Goal: Task Accomplishment & Management: Manage account settings

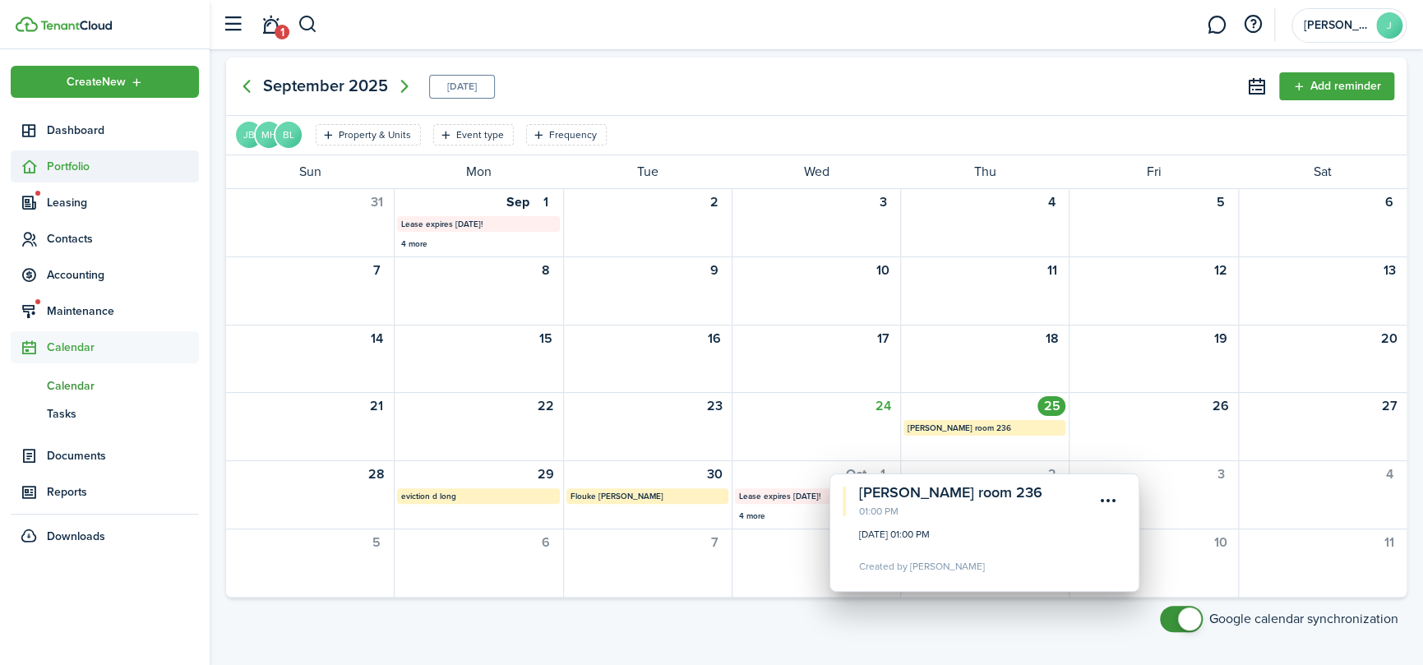
click at [52, 155] on span "Portfolio" at bounding box center [105, 166] width 188 height 32
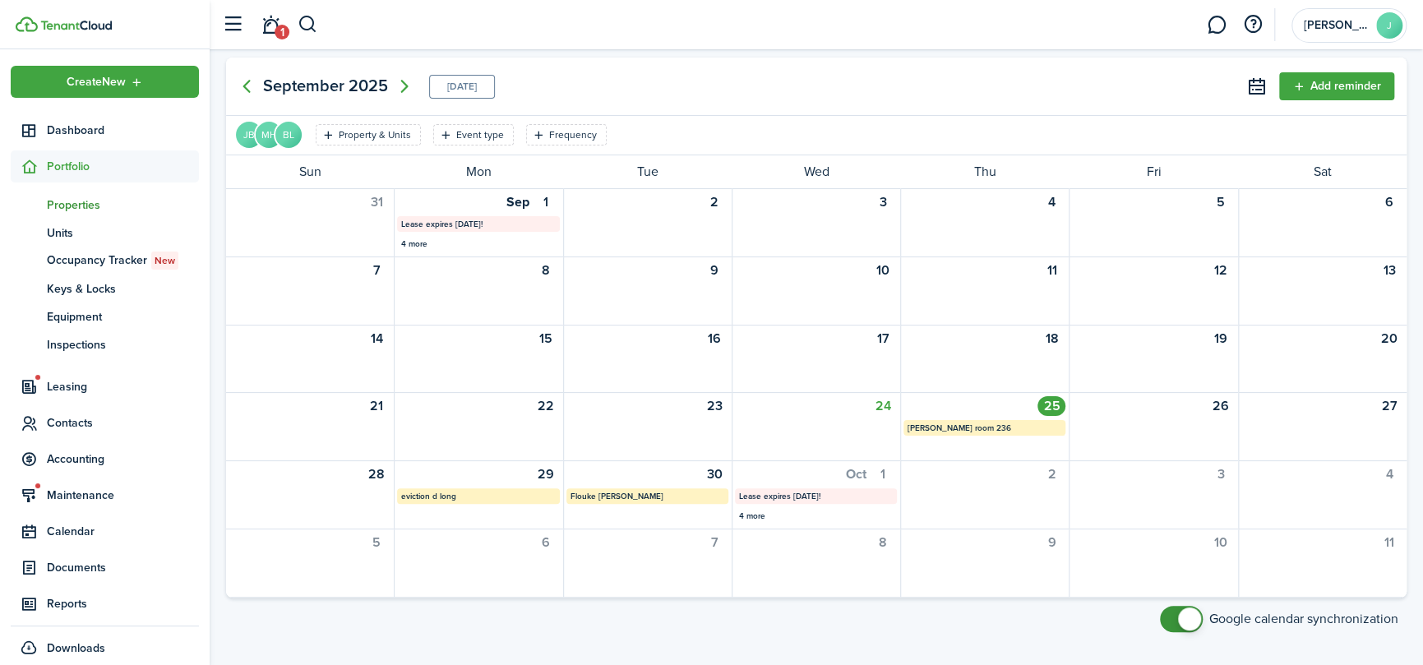
click at [90, 197] on span "Properties" at bounding box center [123, 204] width 152 height 17
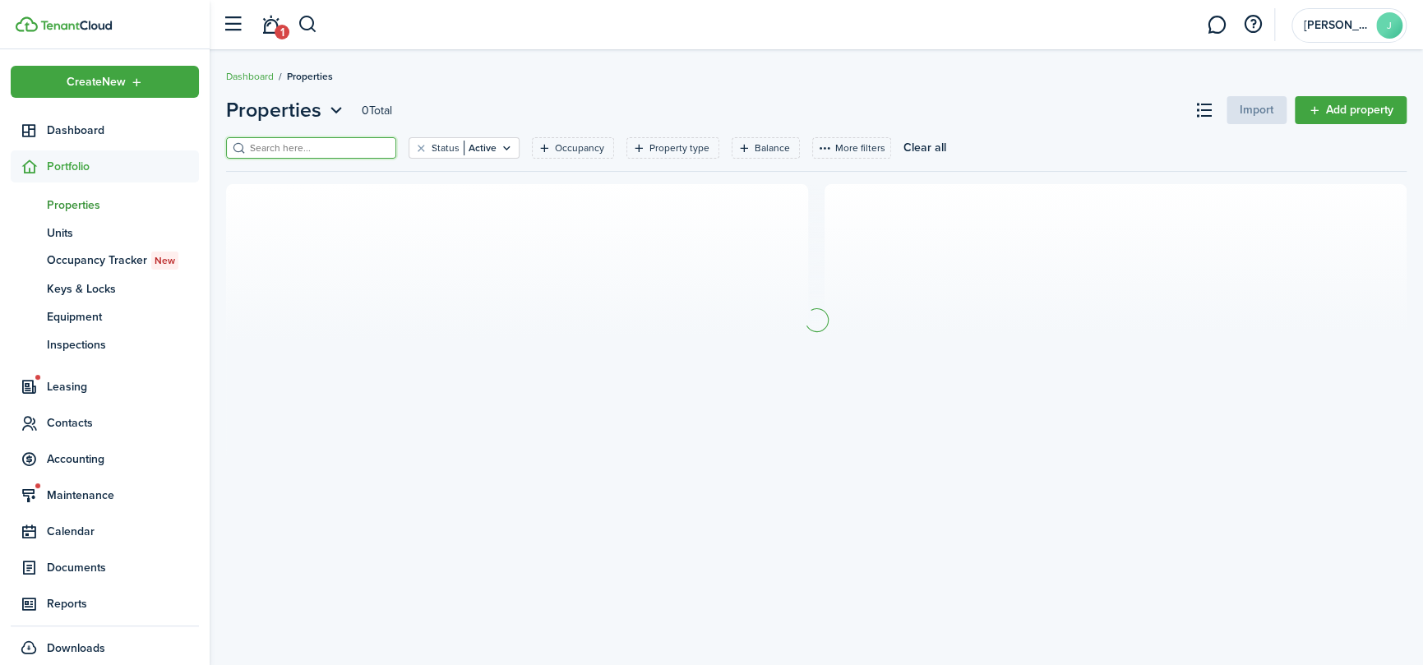
click at [292, 147] on input "search" at bounding box center [318, 149] width 145 height 16
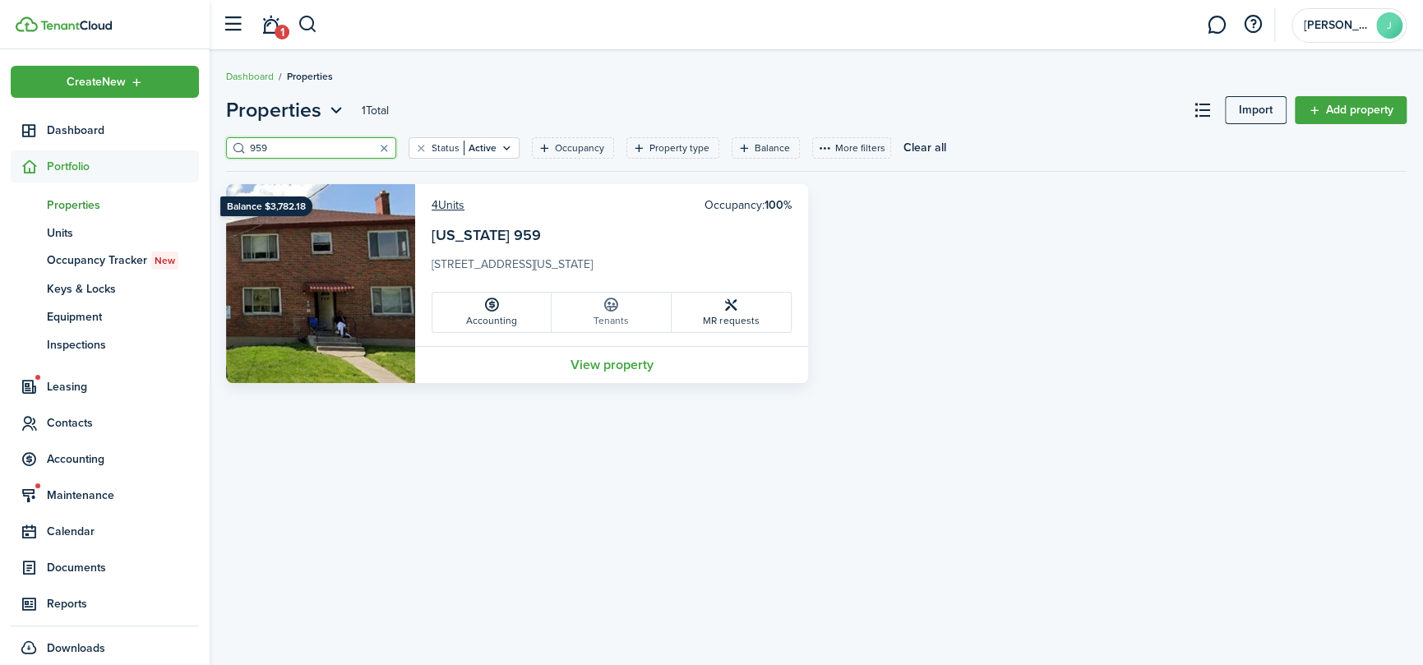
type input "959"
click at [612, 319] on link "Tenants" at bounding box center [611, 312] width 119 height 39
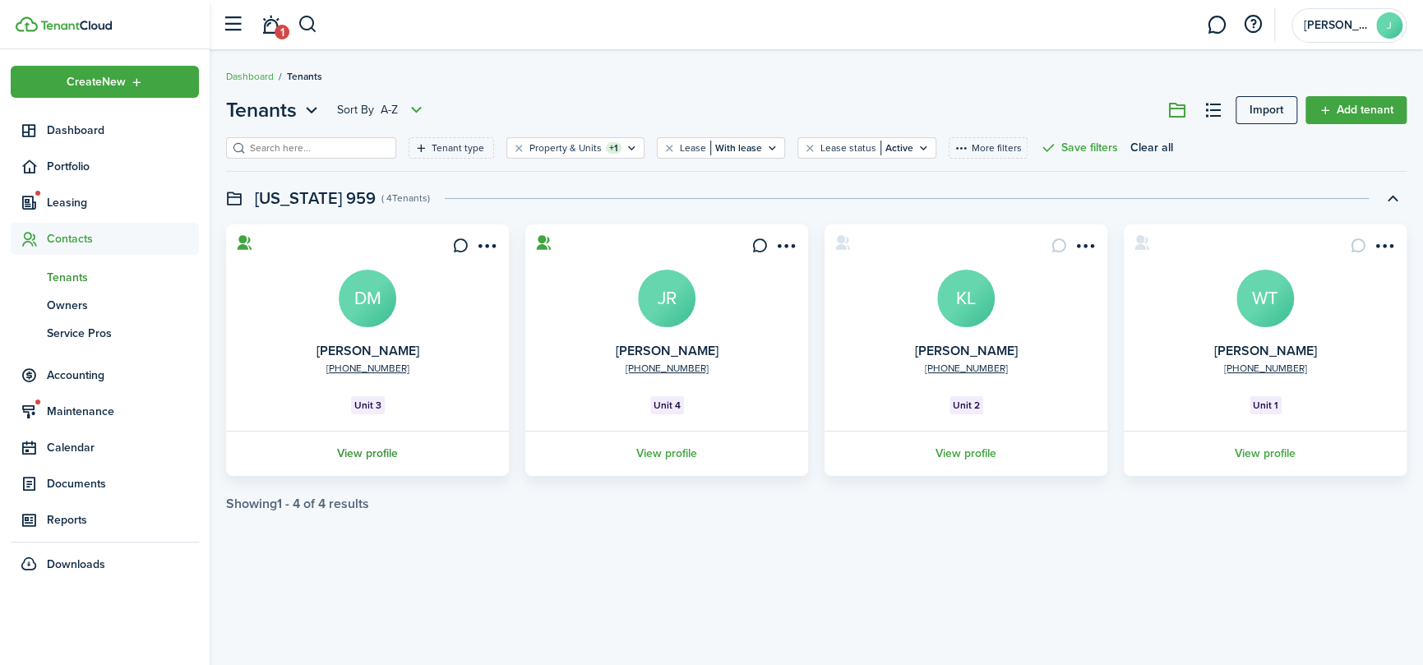
click at [351, 452] on link "View profile" at bounding box center [368, 453] width 288 height 45
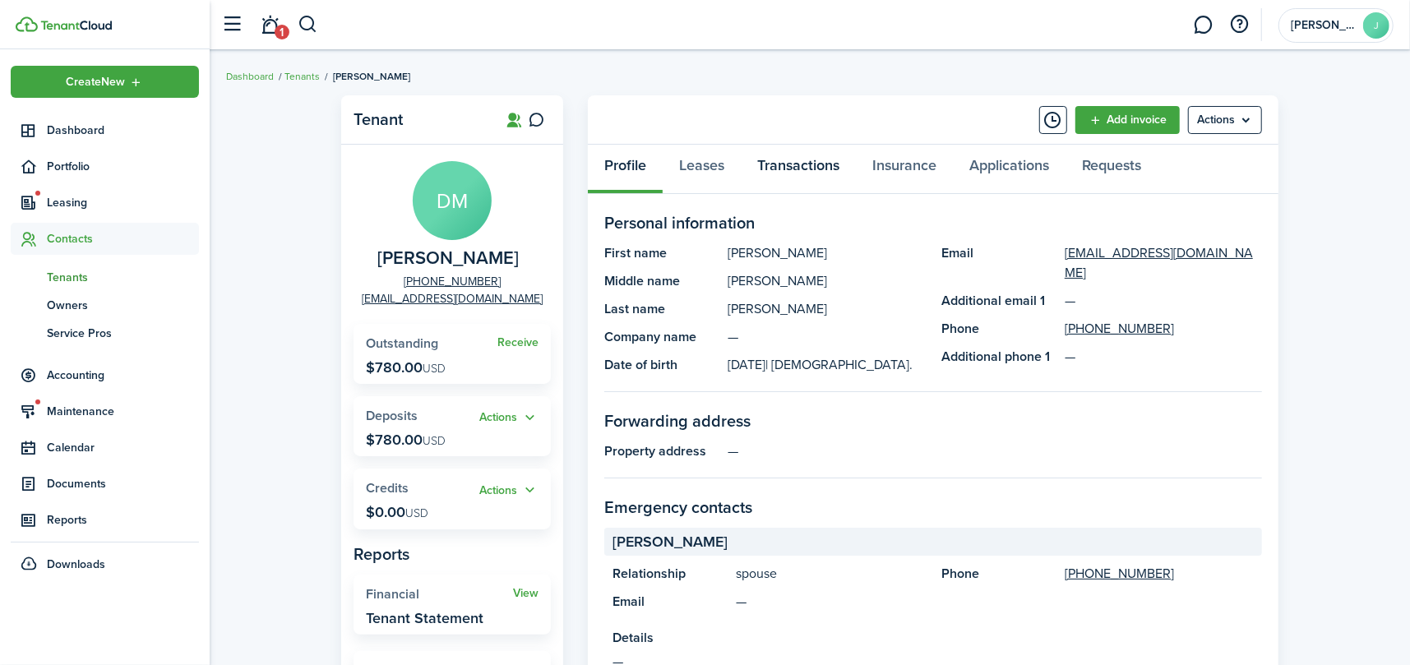
click at [774, 169] on link "Transactions" at bounding box center [798, 169] width 115 height 49
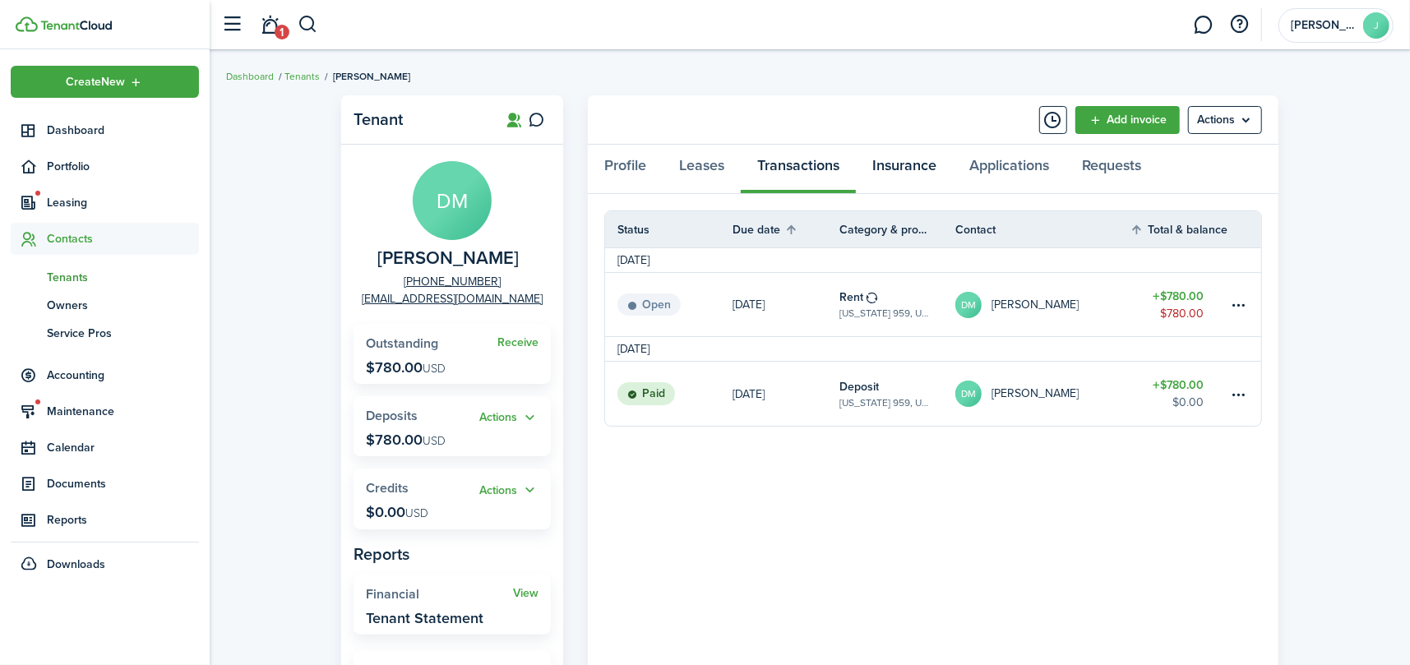
click at [928, 169] on link "Insurance" at bounding box center [904, 169] width 97 height 49
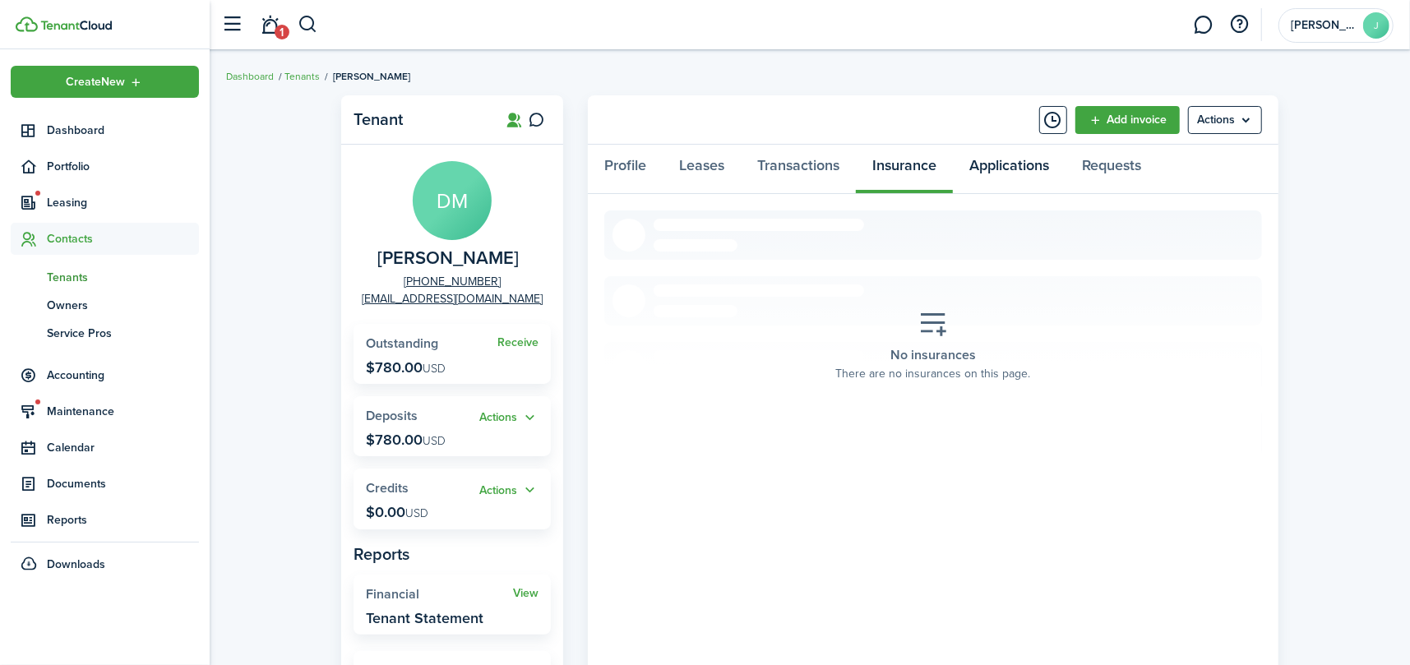
click at [1032, 167] on link "Applications" at bounding box center [1009, 169] width 113 height 49
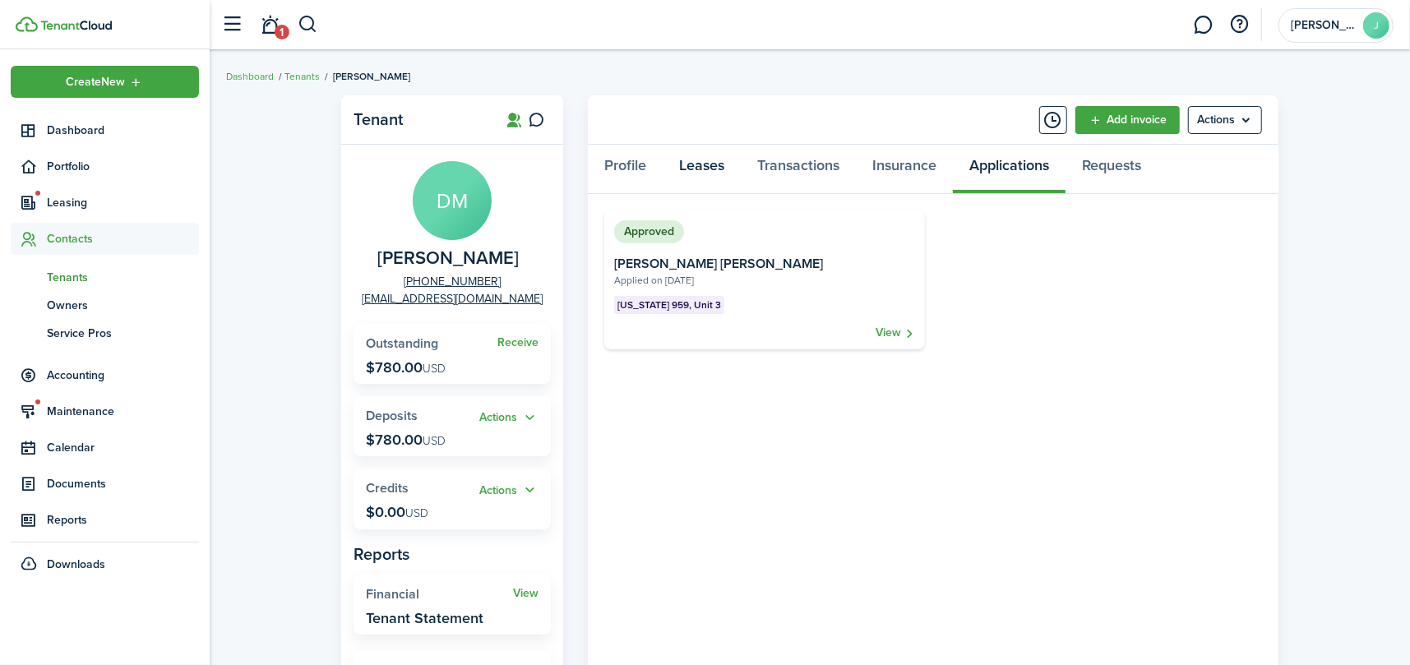
click at [688, 165] on link "Leases" at bounding box center [702, 169] width 78 height 49
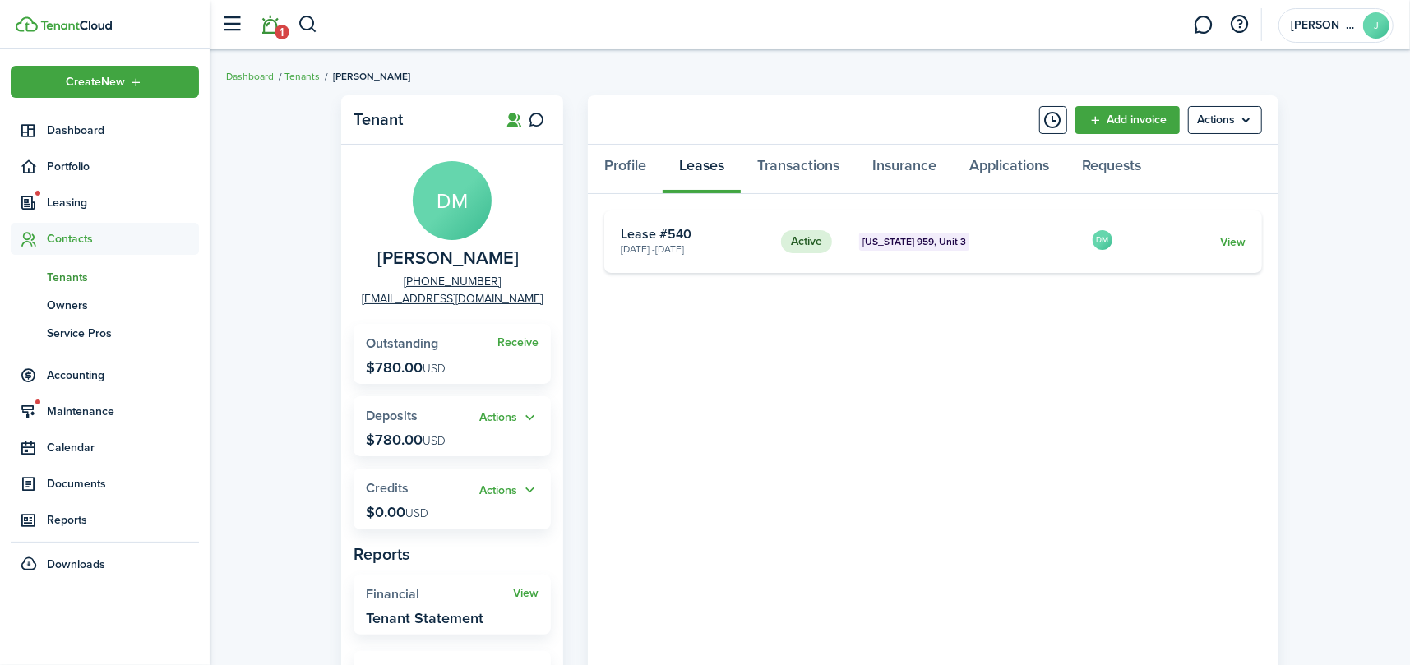
click at [268, 32] on link "1" at bounding box center [270, 25] width 31 height 42
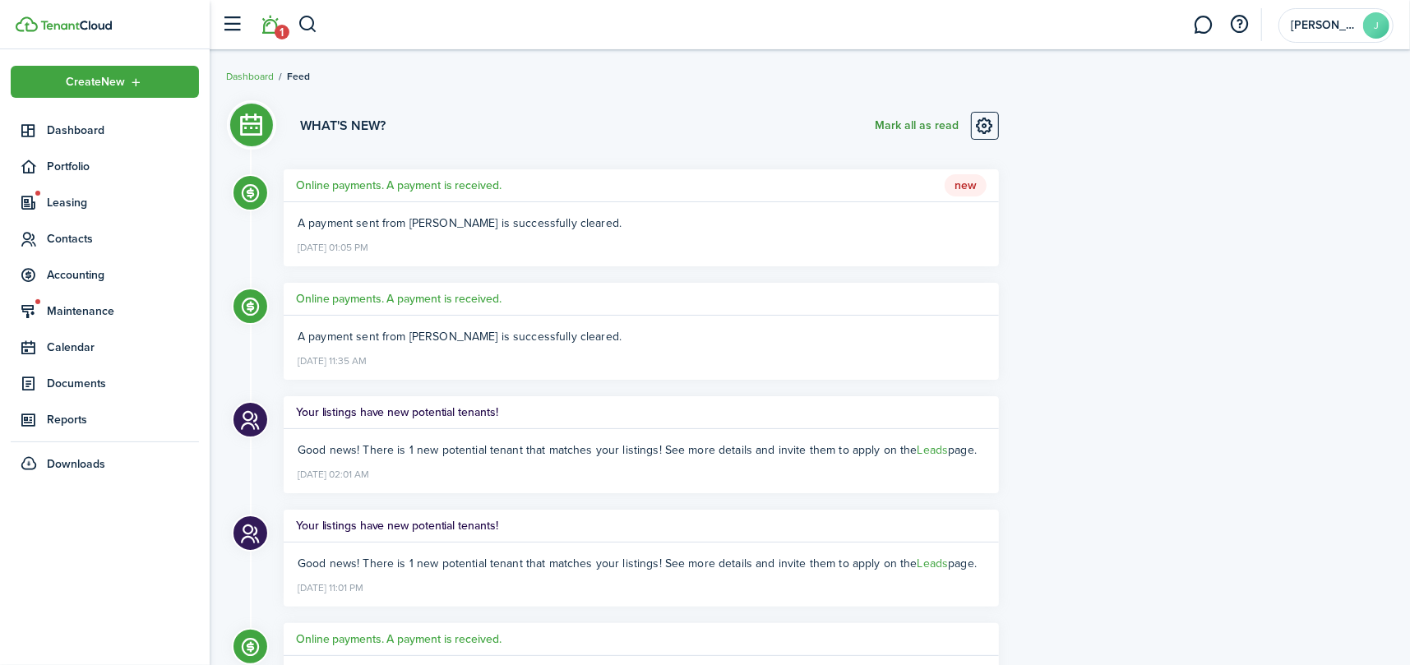
click at [902, 121] on button "Mark all as read" at bounding box center [917, 126] width 84 height 28
click at [72, 163] on span "Portfolio" at bounding box center [123, 166] width 152 height 17
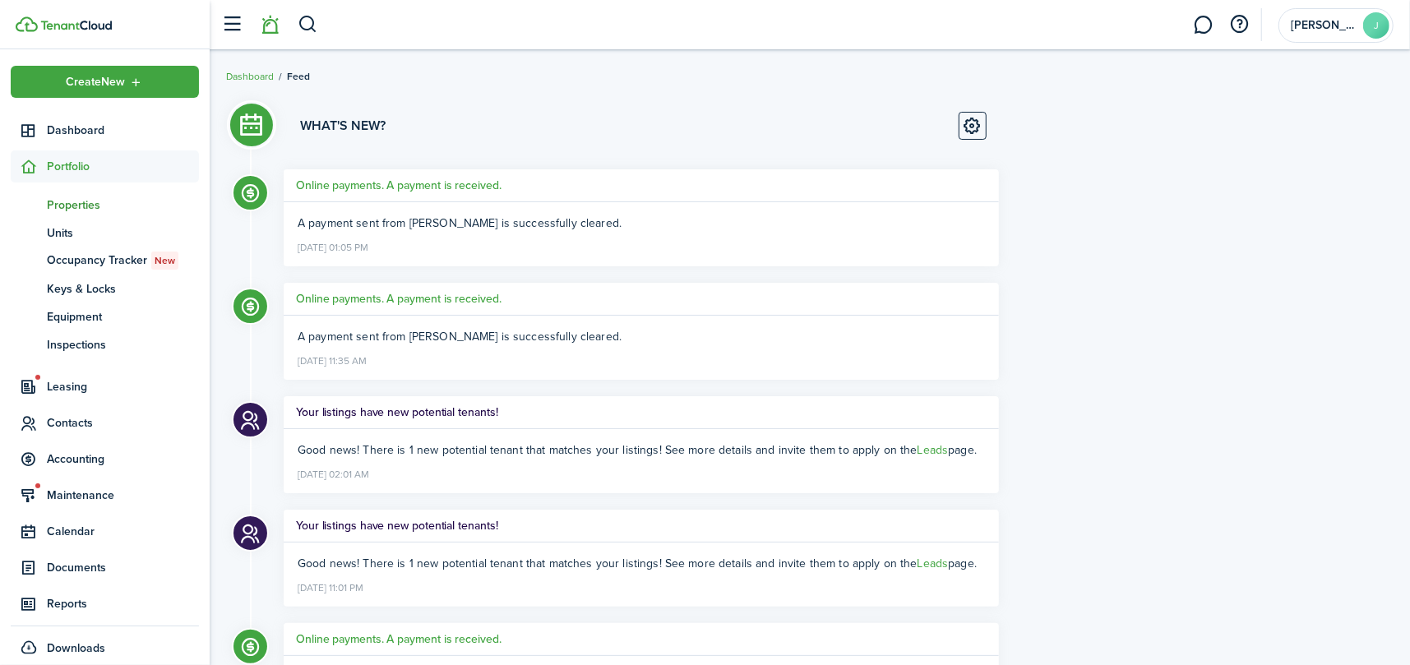
click at [77, 204] on span "Properties" at bounding box center [123, 204] width 152 height 17
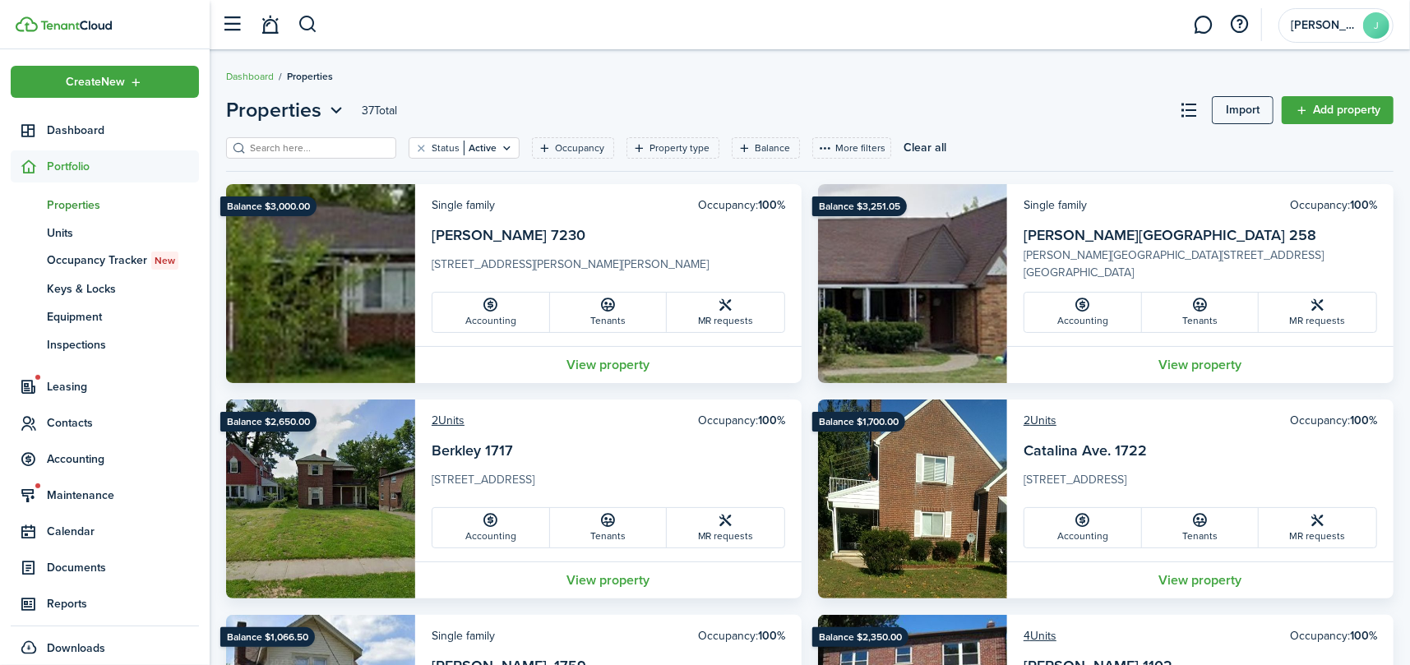
click at [296, 141] on input "search" at bounding box center [318, 149] width 145 height 16
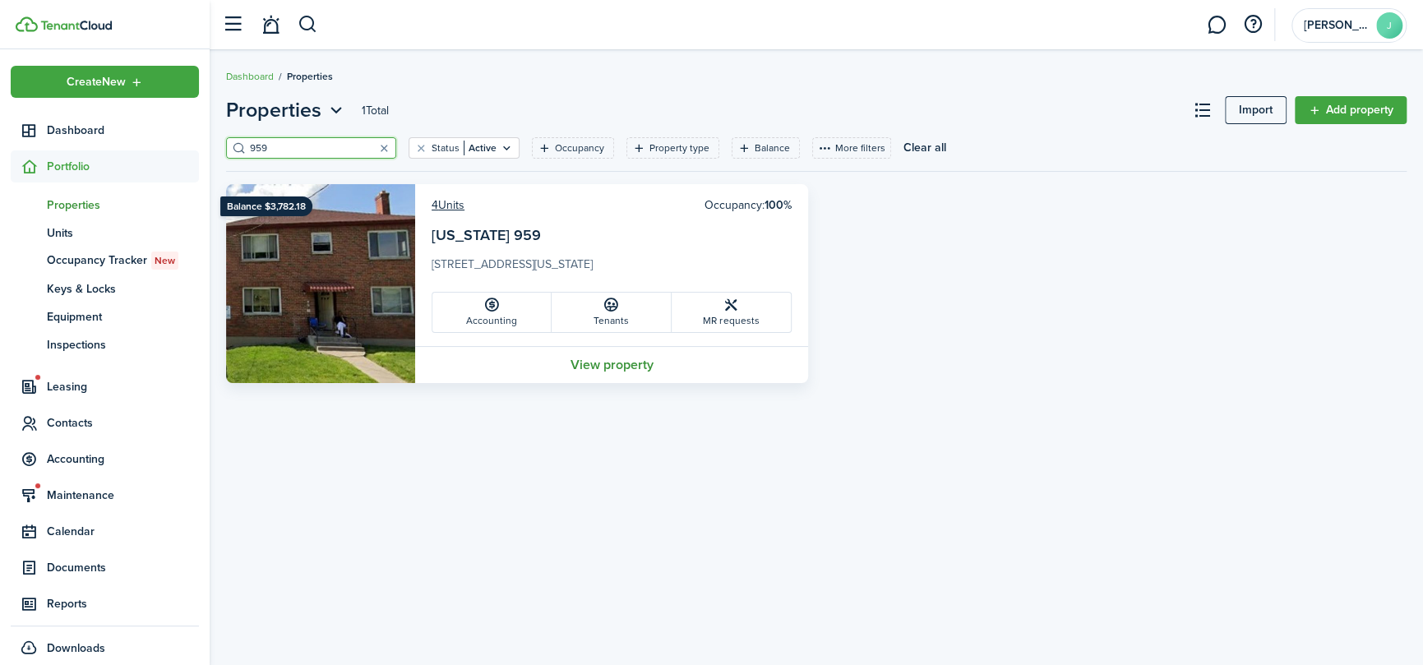
type input "959"
click at [620, 362] on link "View property" at bounding box center [611, 364] width 393 height 37
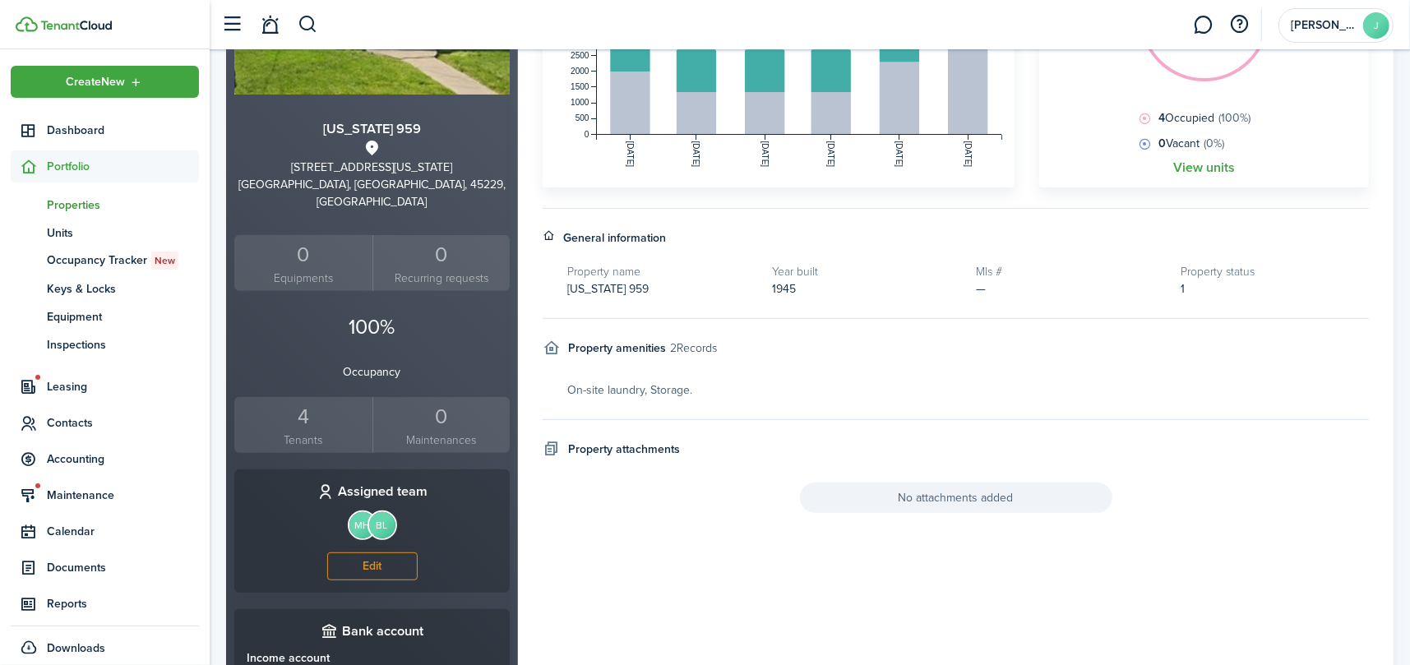
scroll to position [494, 0]
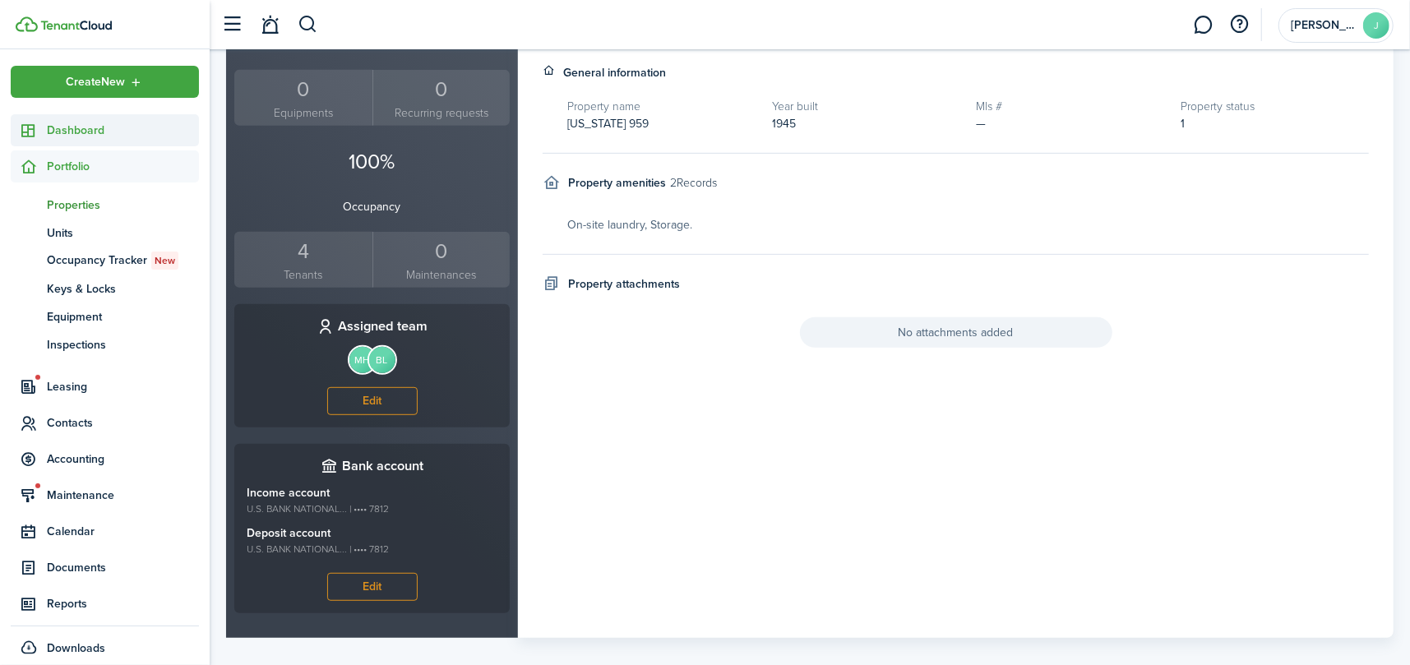
click at [61, 128] on span "Dashboard" at bounding box center [123, 130] width 152 height 17
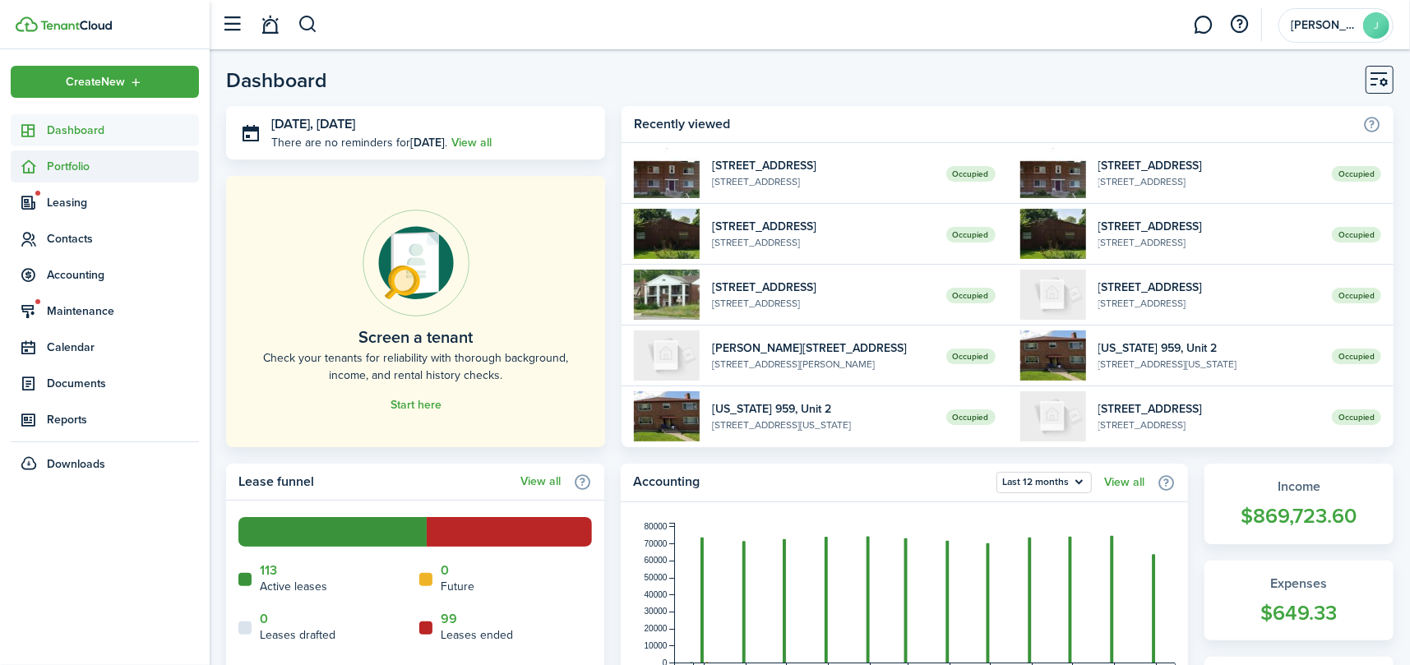
click at [87, 165] on span "Portfolio" at bounding box center [123, 166] width 152 height 17
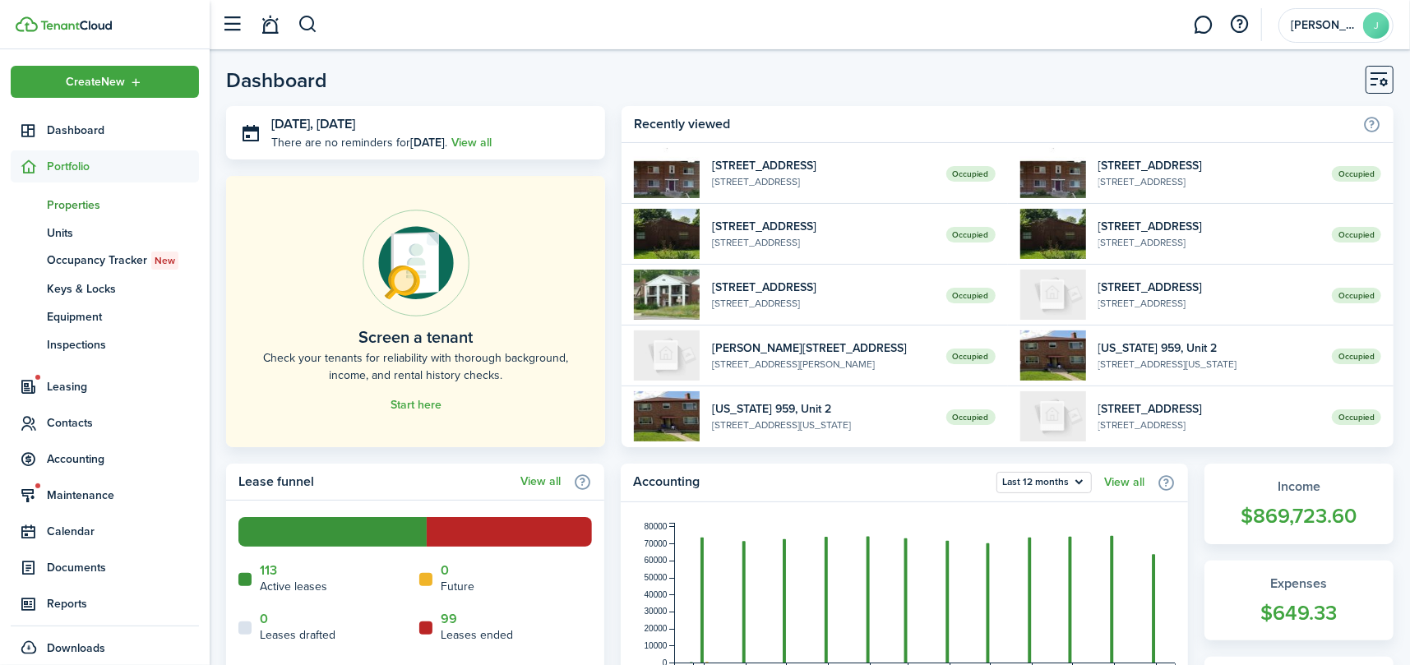
click at [84, 201] on span "Properties" at bounding box center [123, 204] width 152 height 17
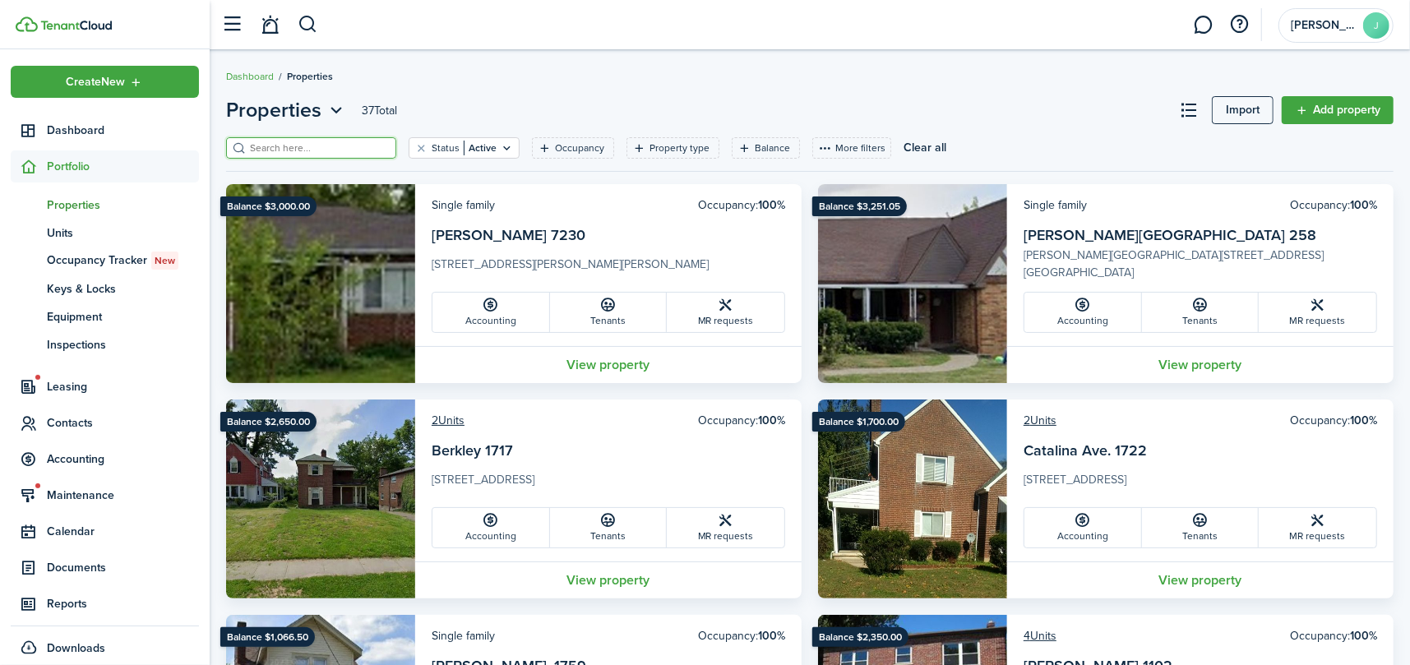
click at [309, 143] on input "search" at bounding box center [318, 149] width 145 height 16
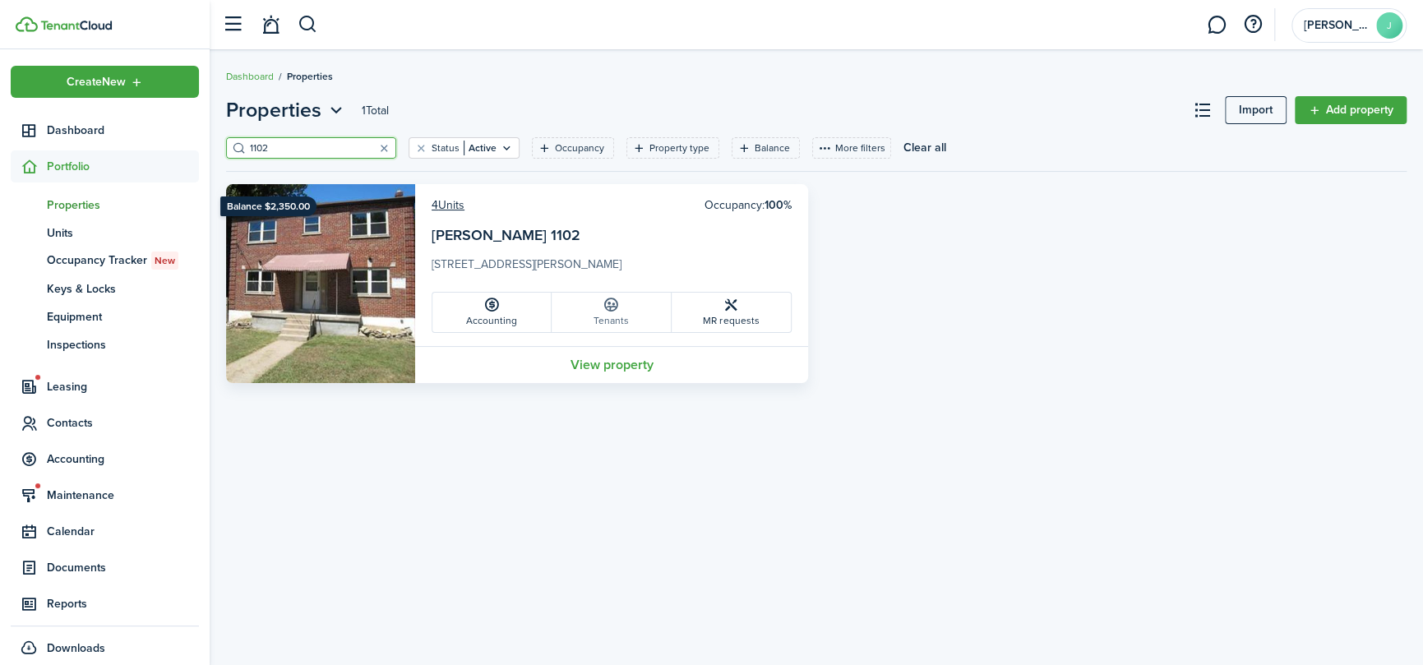
type input "1102"
click at [614, 301] on icon at bounding box center [611, 305] width 17 height 16
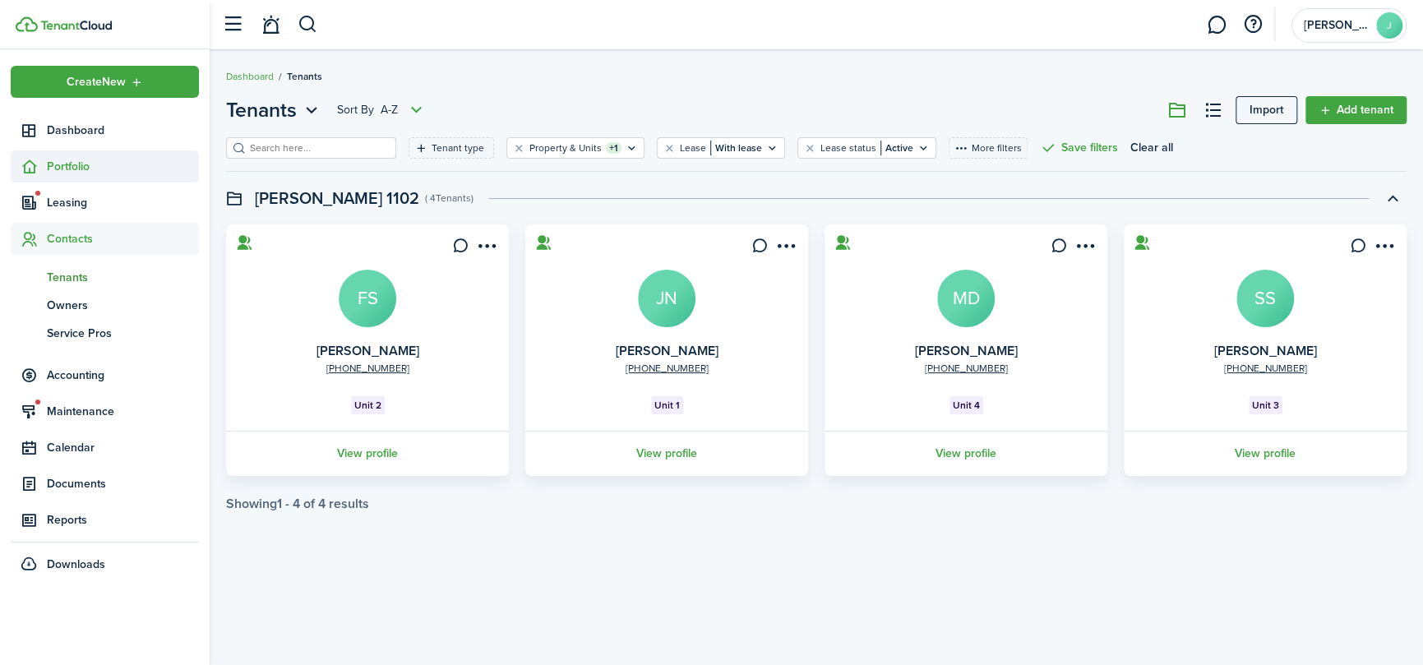
click at [58, 158] on span "Portfolio" at bounding box center [123, 166] width 152 height 17
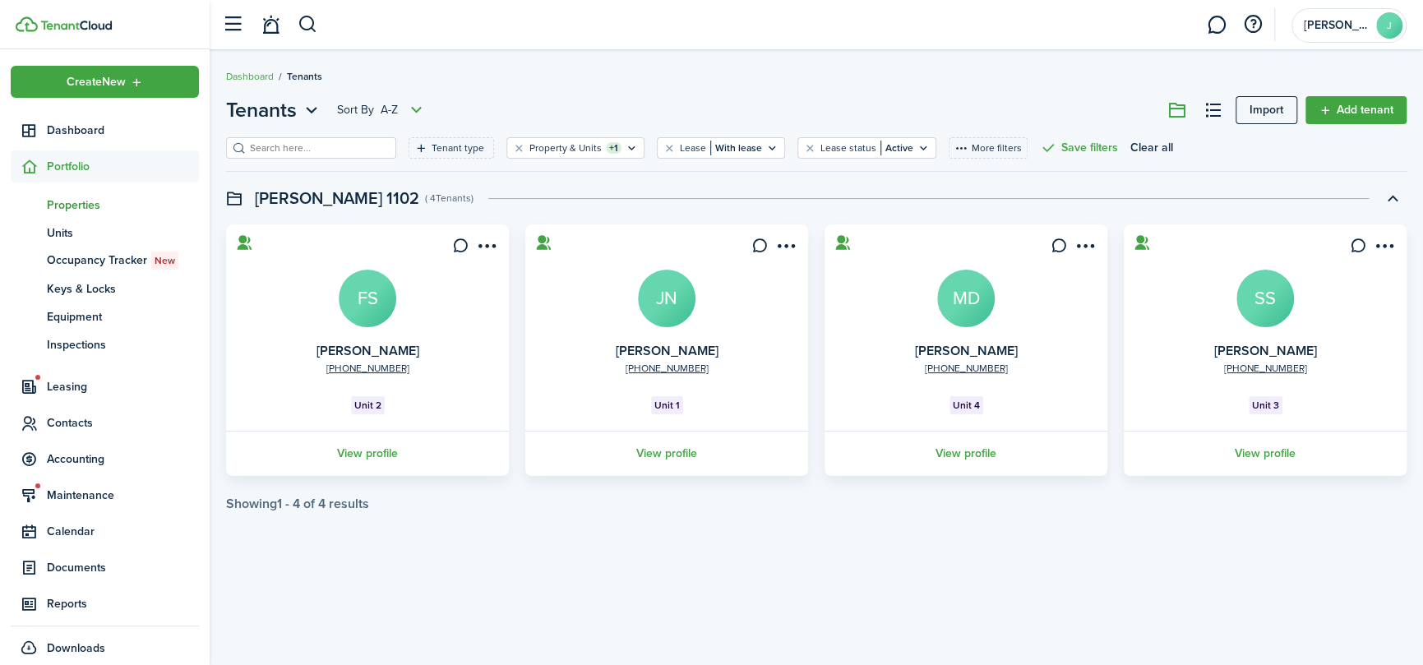
click at [67, 196] on span "Properties" at bounding box center [123, 204] width 152 height 17
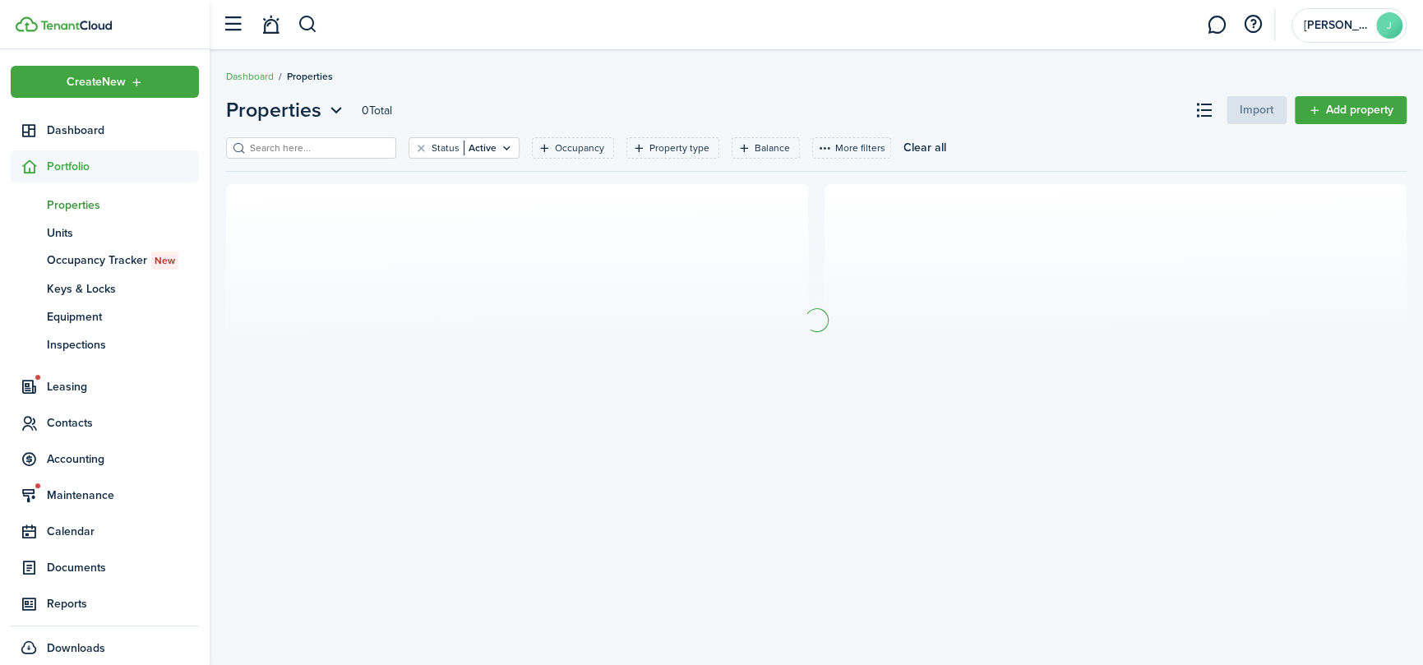
click at [263, 141] on input "search" at bounding box center [318, 149] width 145 height 16
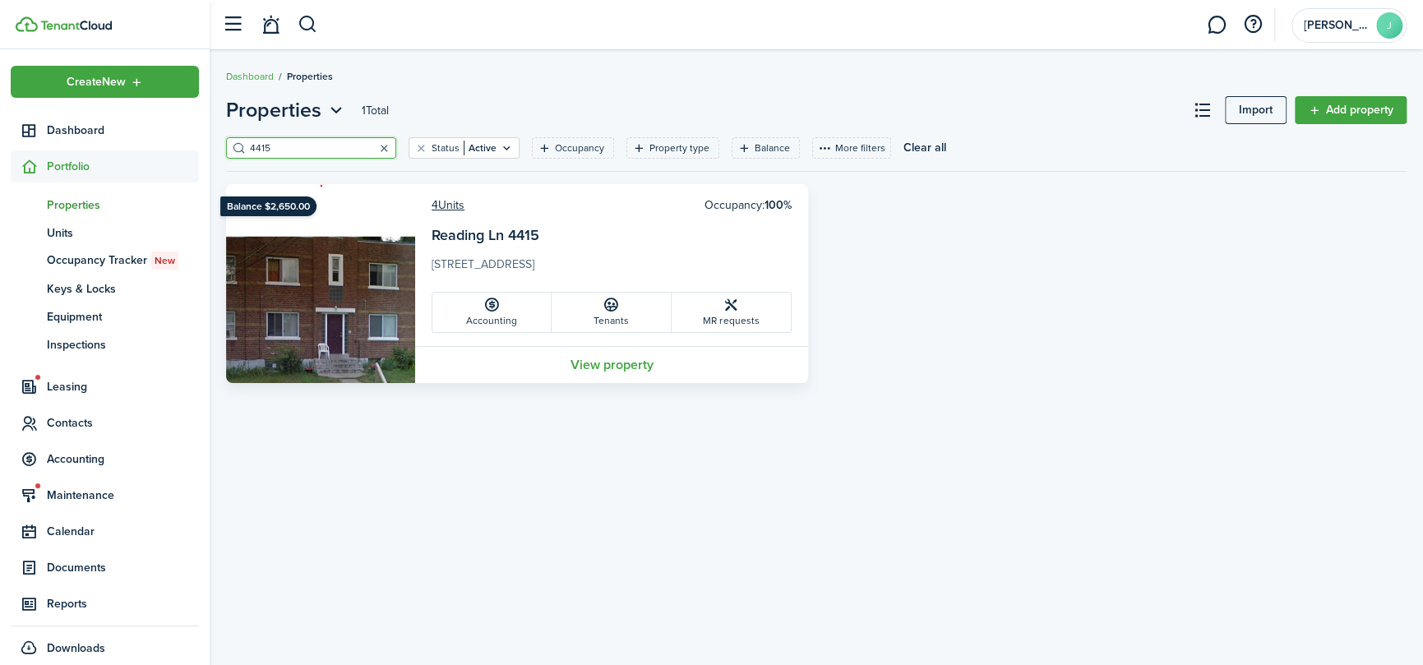
type input "4415"
click at [372, 142] on button "button" at bounding box center [383, 147] width 23 height 23
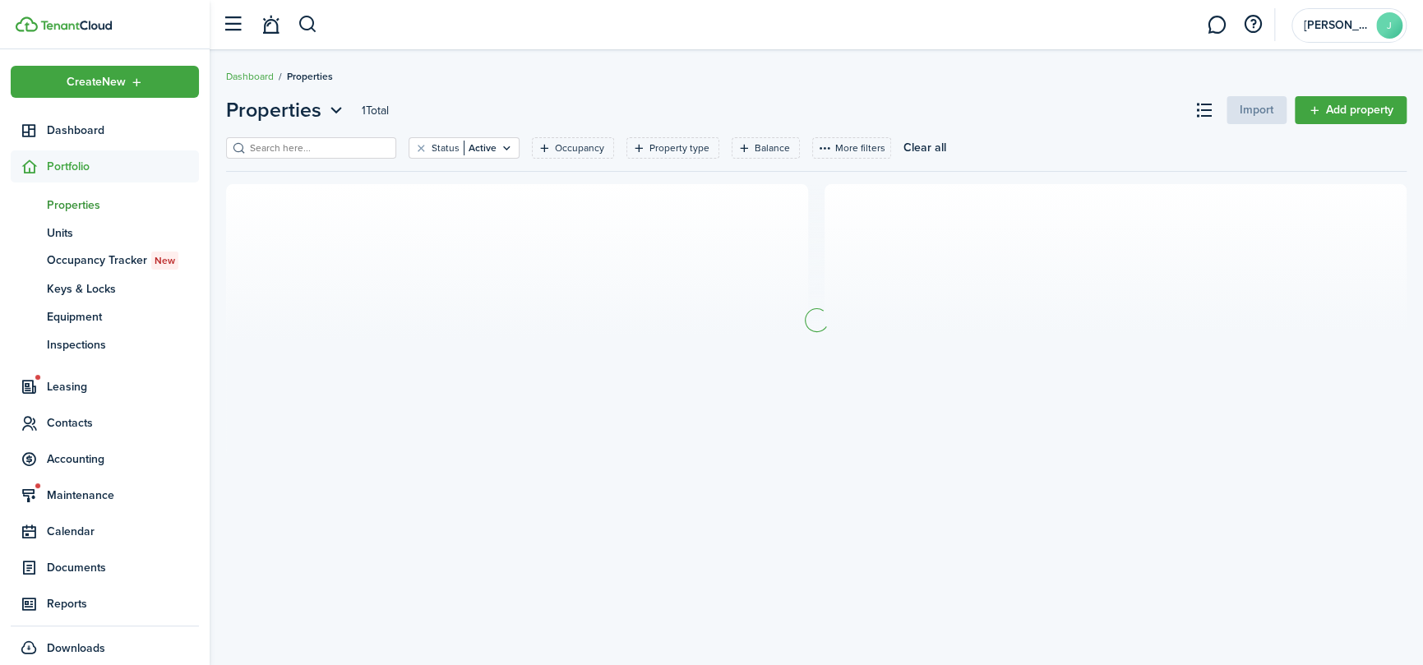
click at [316, 147] on input "search" at bounding box center [318, 149] width 145 height 16
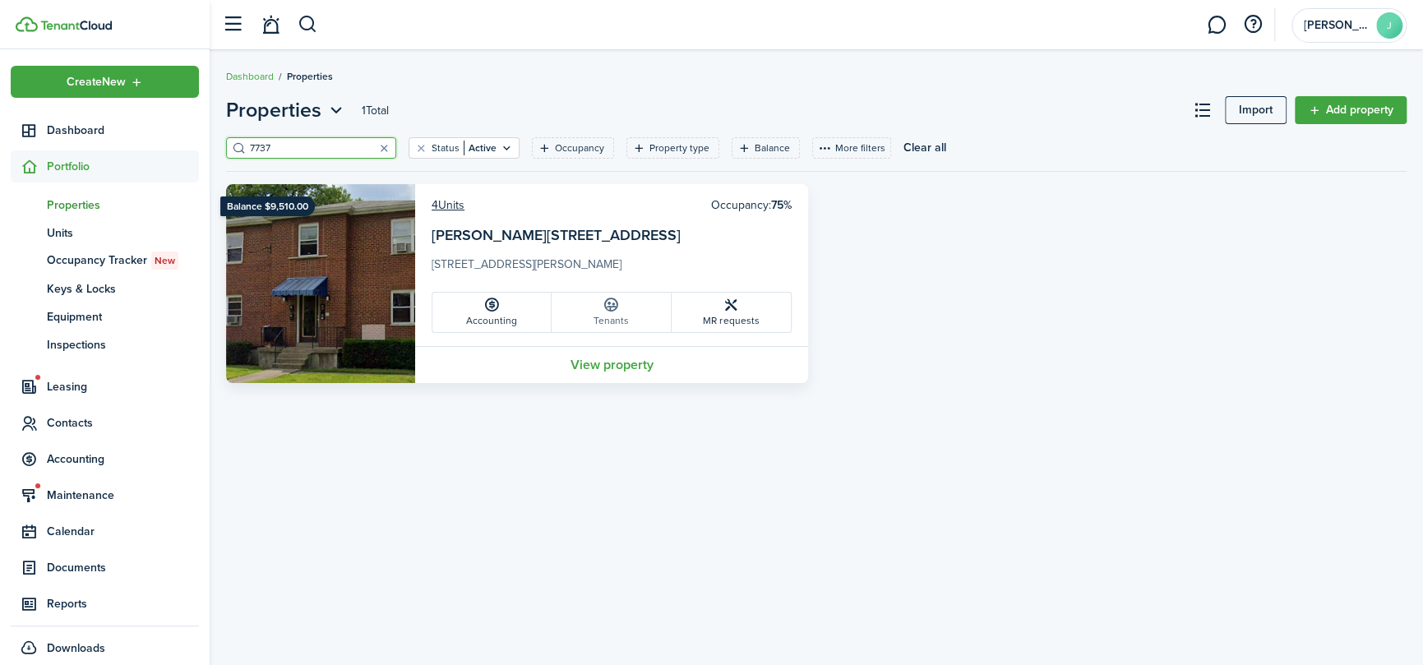
type input "7737"
click at [622, 311] on link "Tenants" at bounding box center [611, 312] width 119 height 39
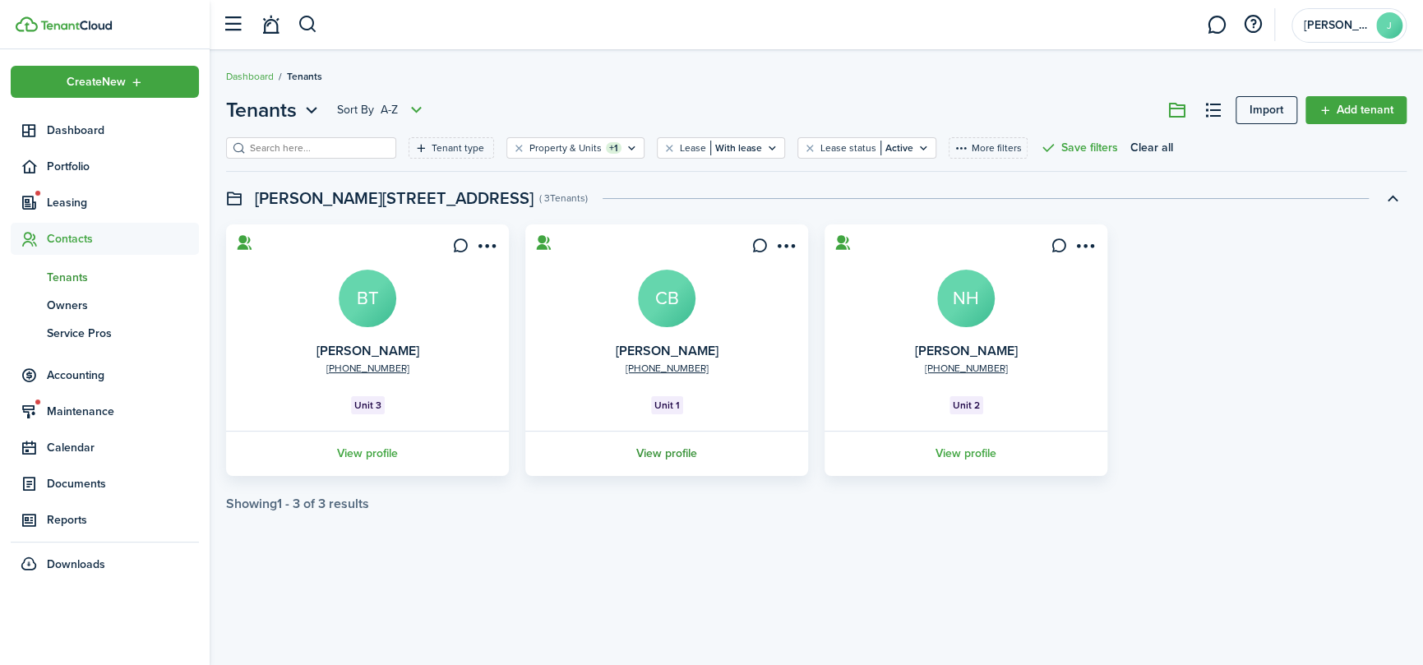
click at [647, 446] on link "View profile" at bounding box center [667, 453] width 288 height 45
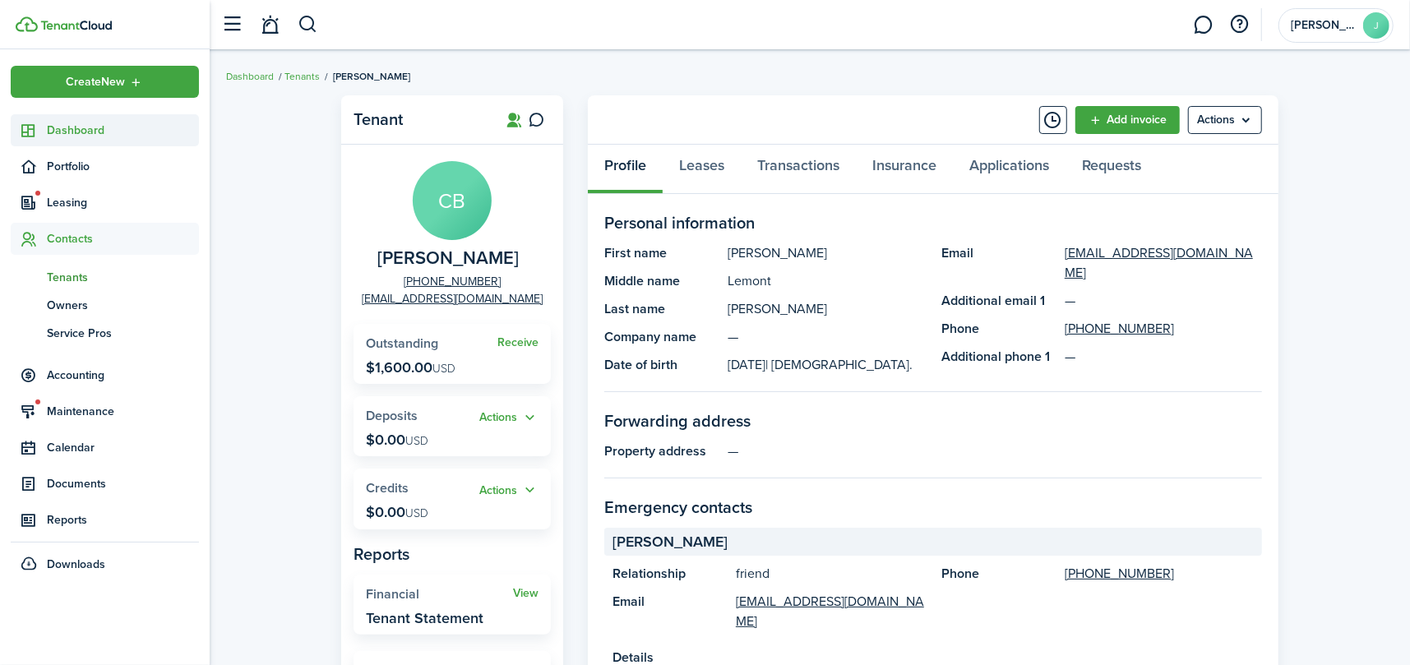
click at [62, 134] on span "Dashboard" at bounding box center [123, 130] width 152 height 17
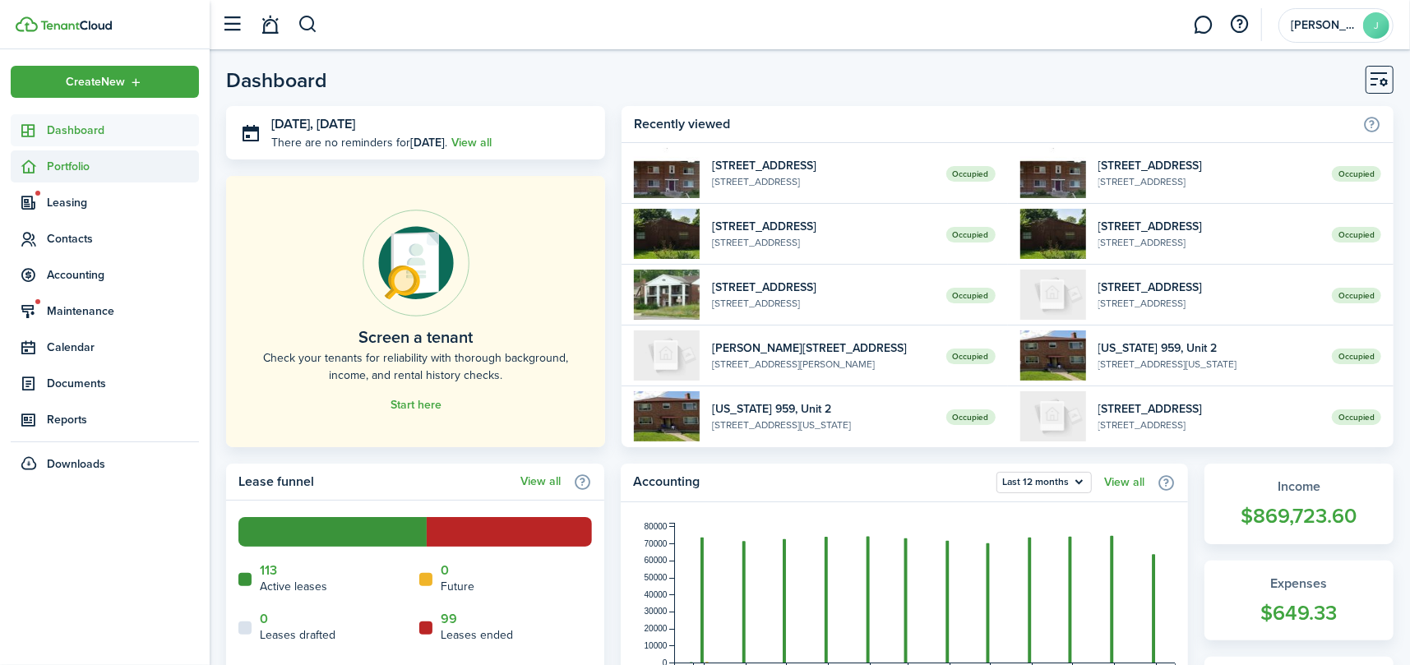
click at [69, 167] on span "Portfolio" at bounding box center [123, 166] width 152 height 17
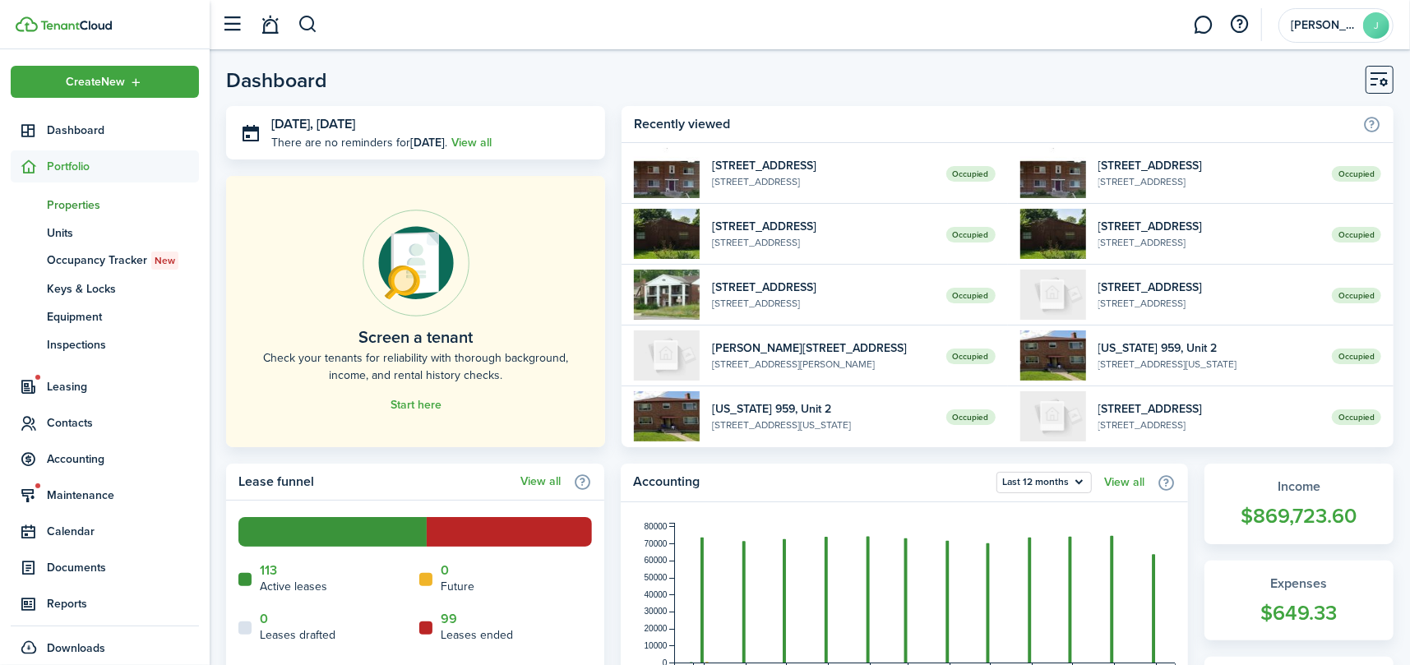
click at [53, 202] on span "Properties" at bounding box center [123, 204] width 152 height 17
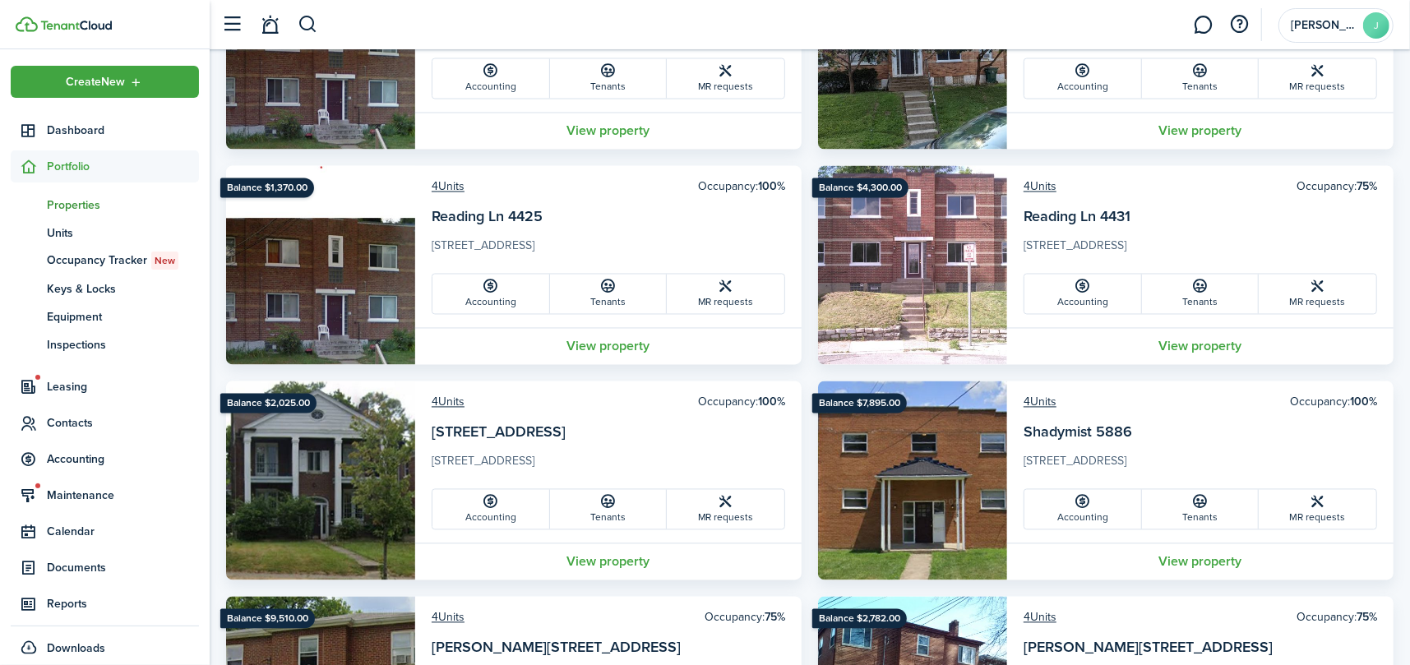
scroll to position [2159, 0]
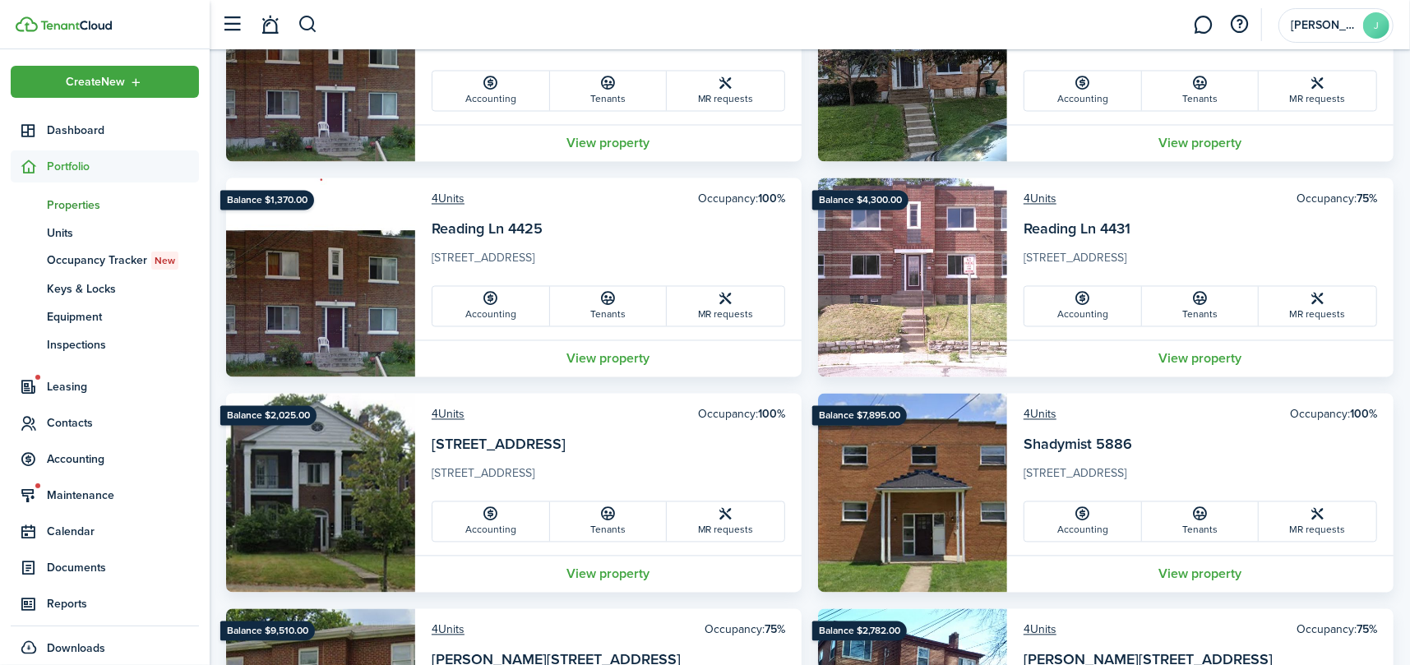
click at [75, 164] on span "Portfolio" at bounding box center [123, 166] width 152 height 17
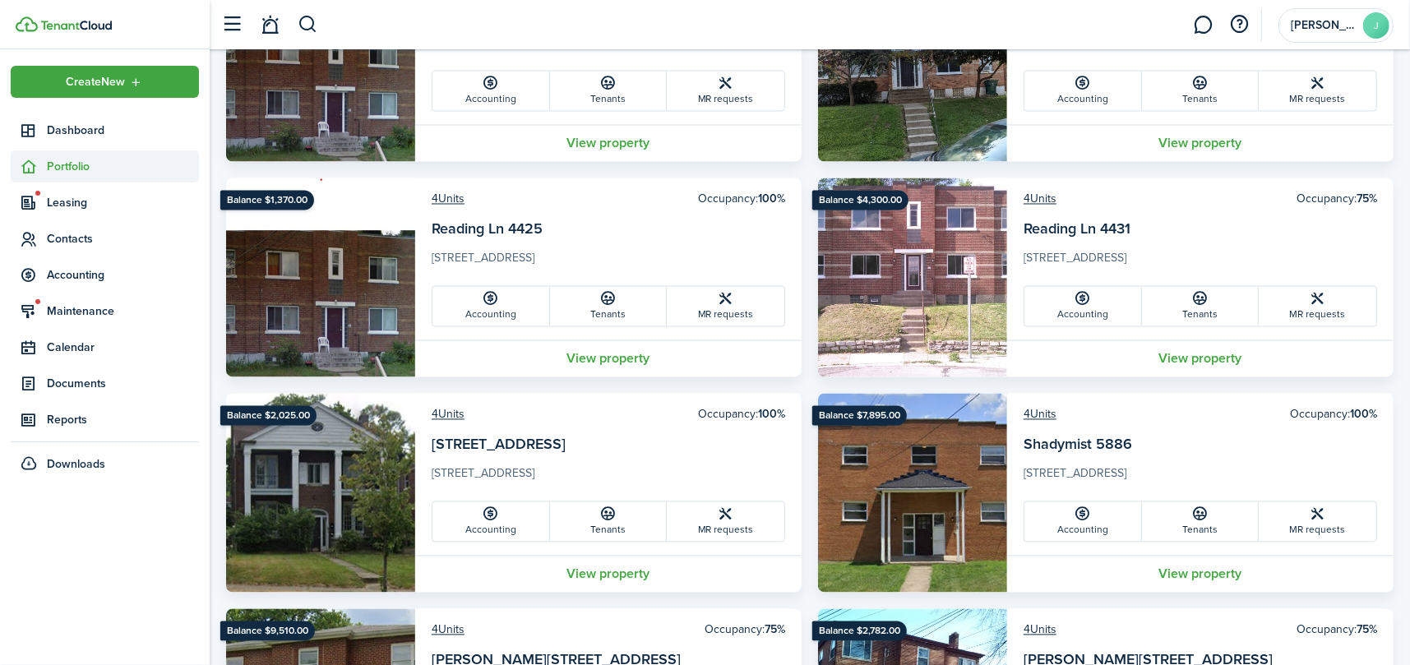
click at [62, 155] on span "Portfolio" at bounding box center [105, 166] width 188 height 32
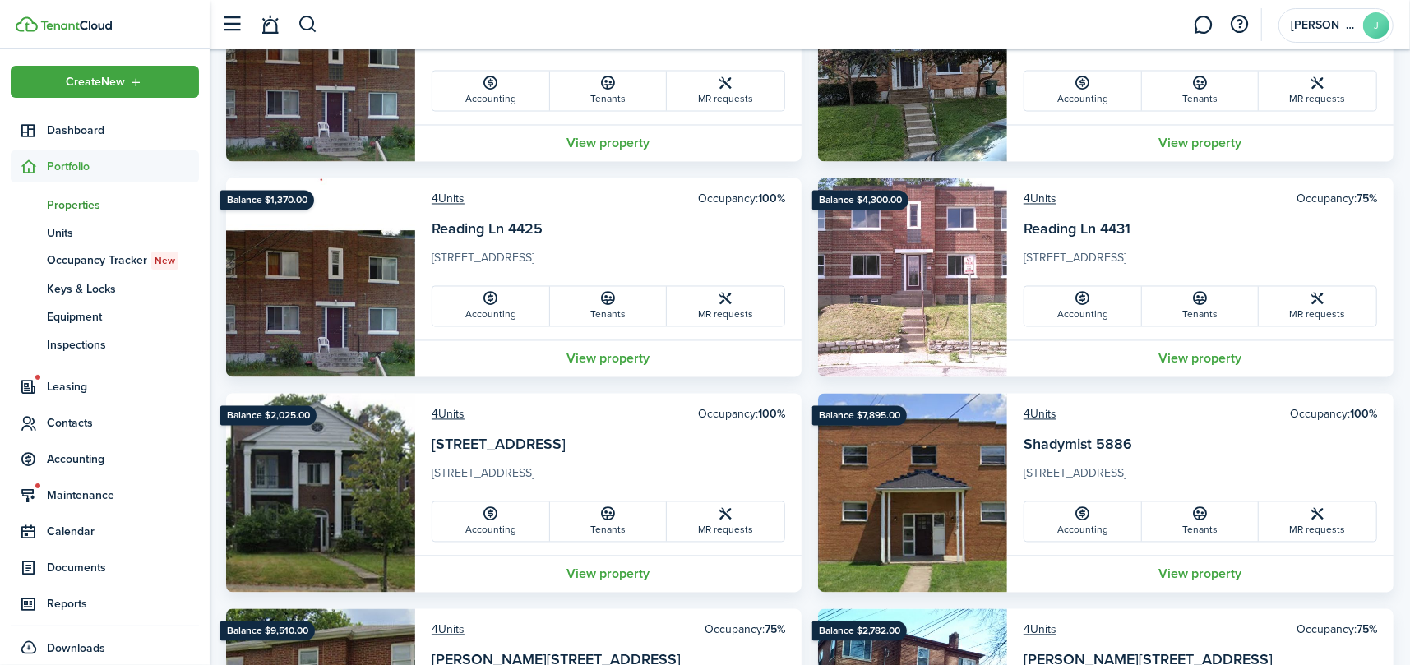
click at [67, 202] on span "Properties" at bounding box center [123, 204] width 152 height 17
click at [72, 192] on link "pt Properties" at bounding box center [105, 205] width 188 height 28
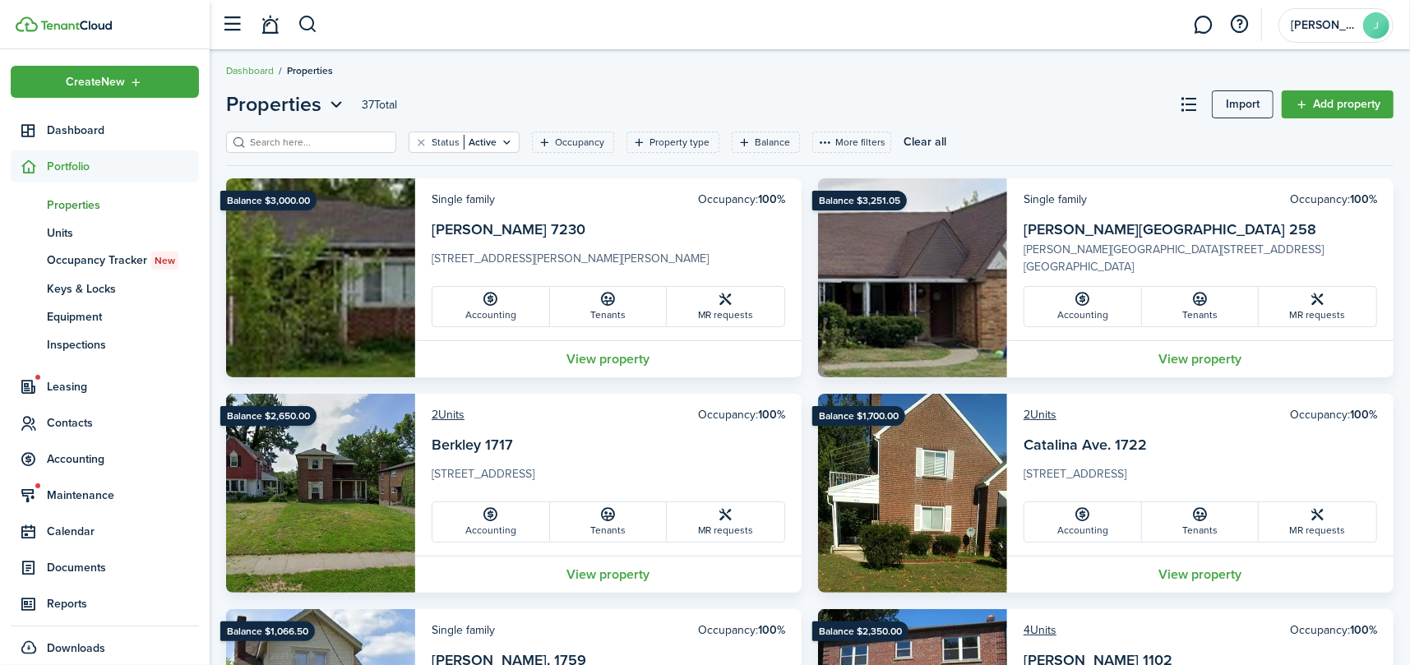
scroll to position [0, 0]
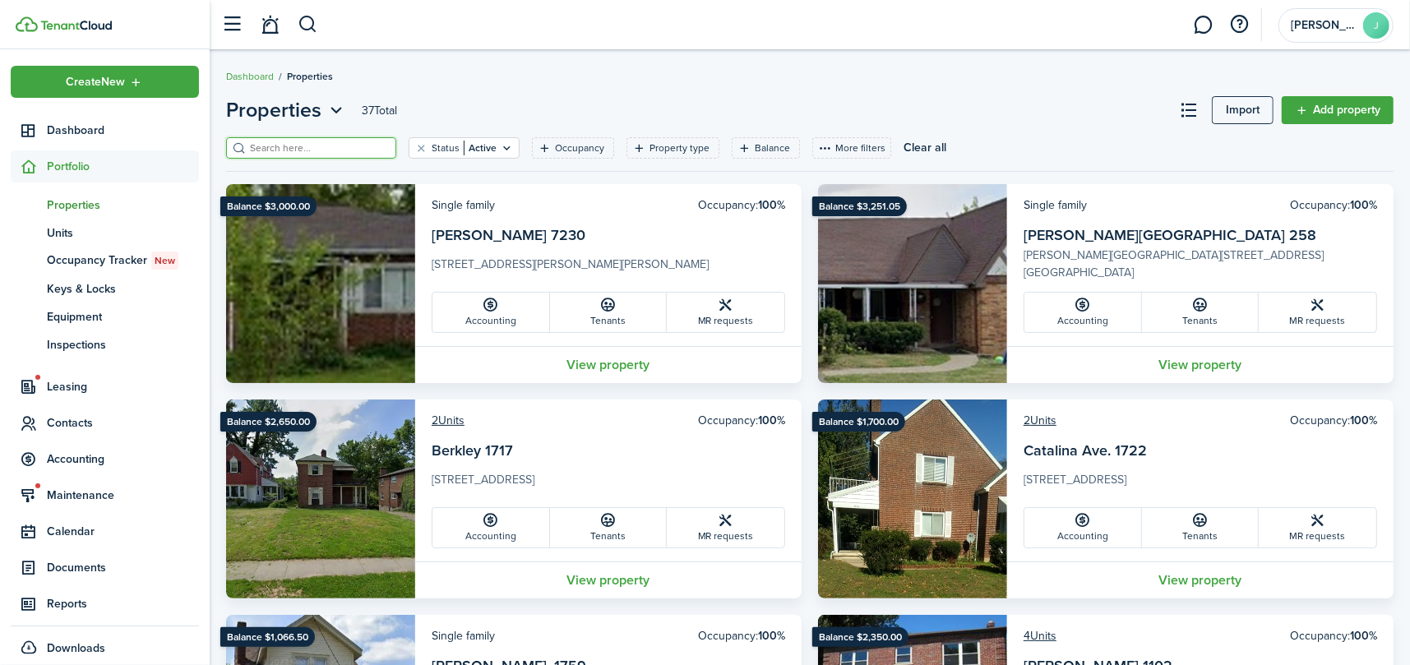
click at [347, 146] on input "search" at bounding box center [318, 149] width 145 height 16
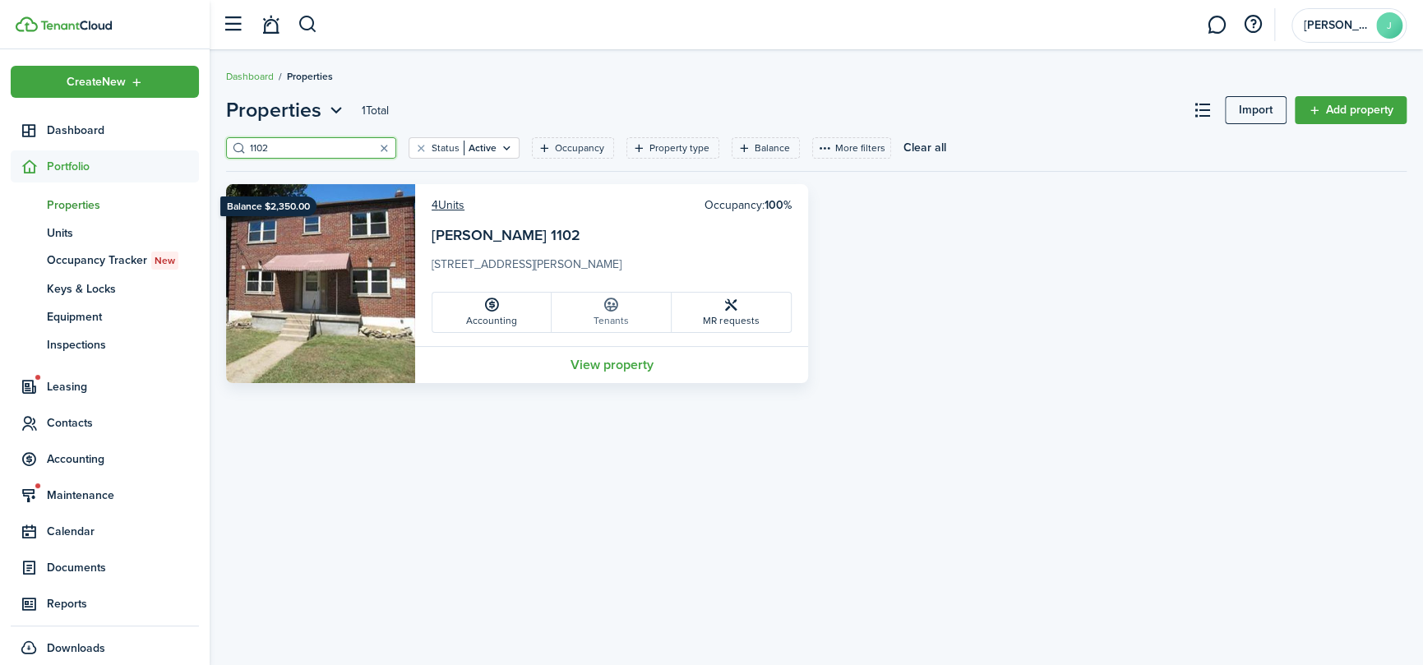
type input "1102"
click at [607, 316] on link "Tenants" at bounding box center [611, 312] width 119 height 39
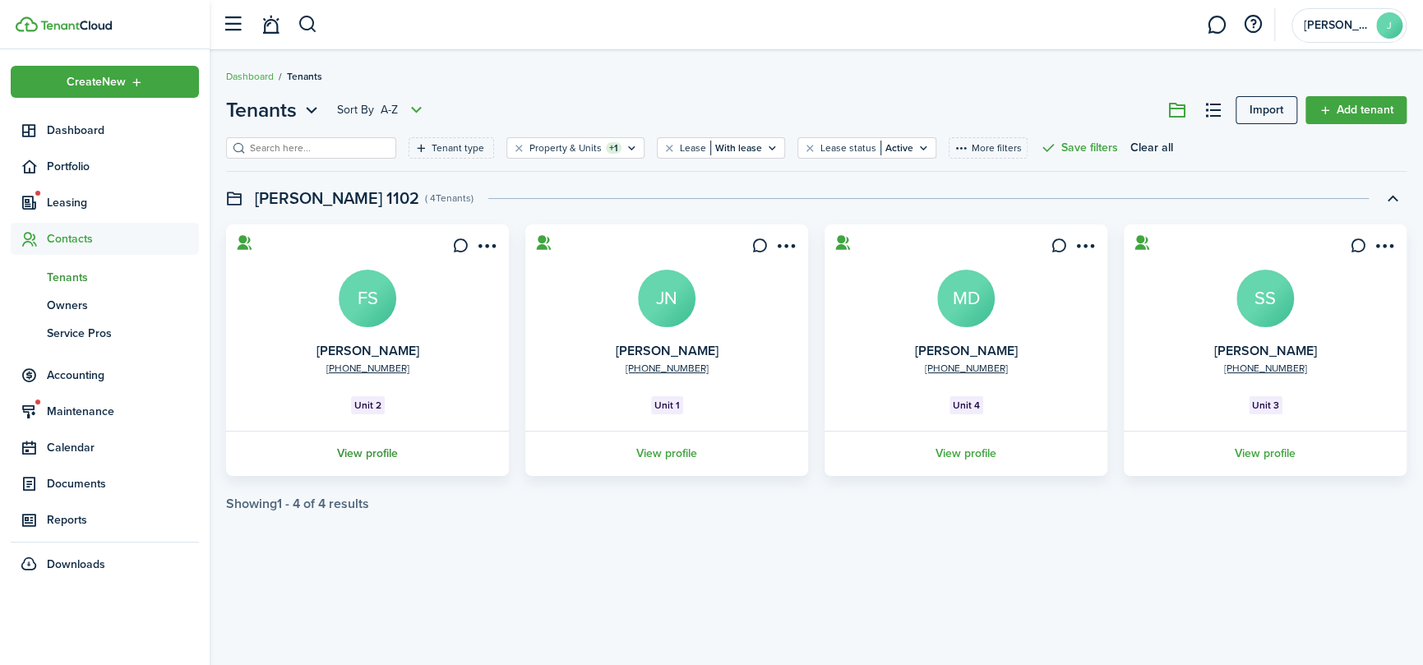
click at [360, 453] on link "View profile" at bounding box center [368, 453] width 288 height 45
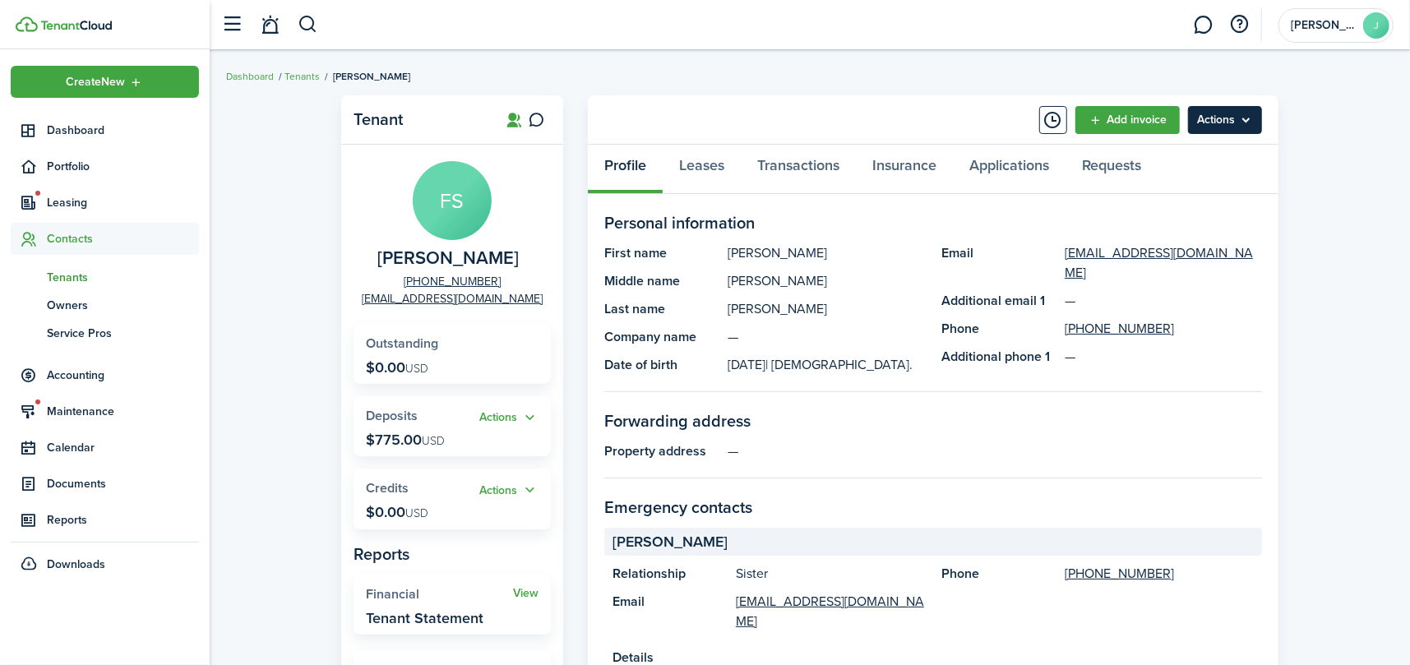
click at [1212, 114] on menu-btn "Actions" at bounding box center [1225, 120] width 74 height 28
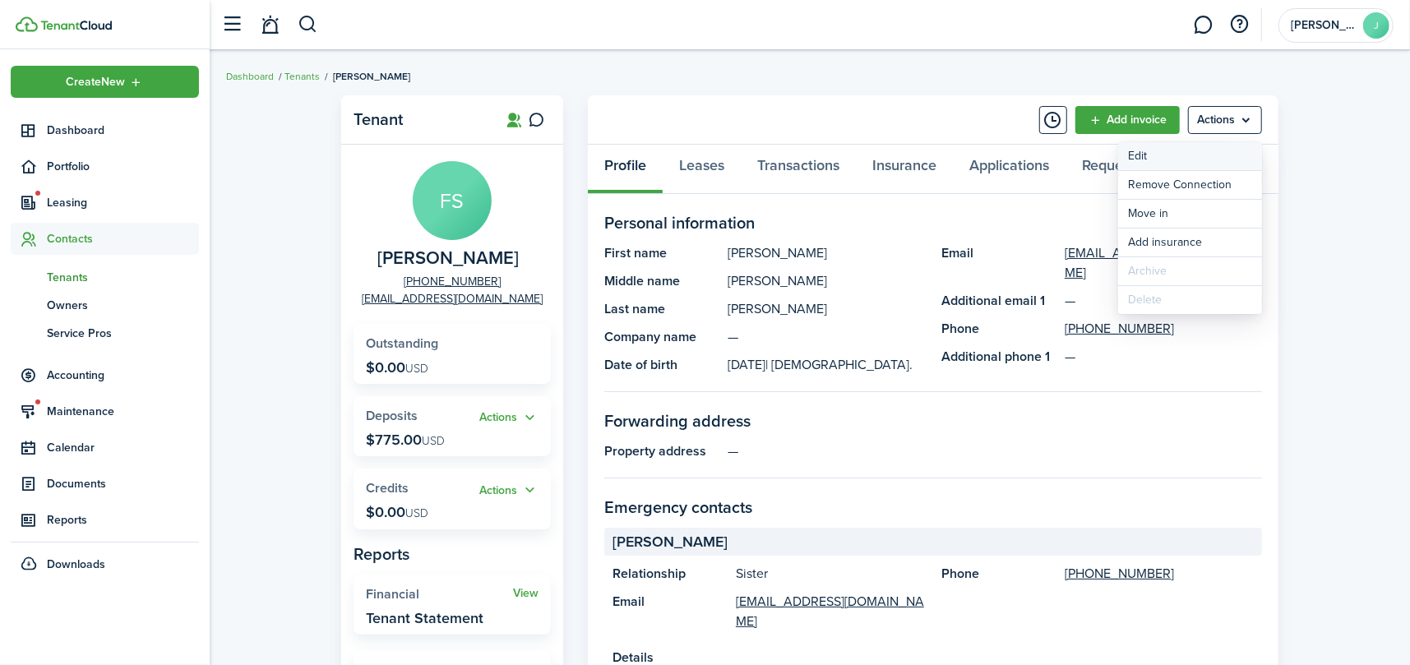
click at [1161, 155] on link "Edit" at bounding box center [1190, 156] width 144 height 28
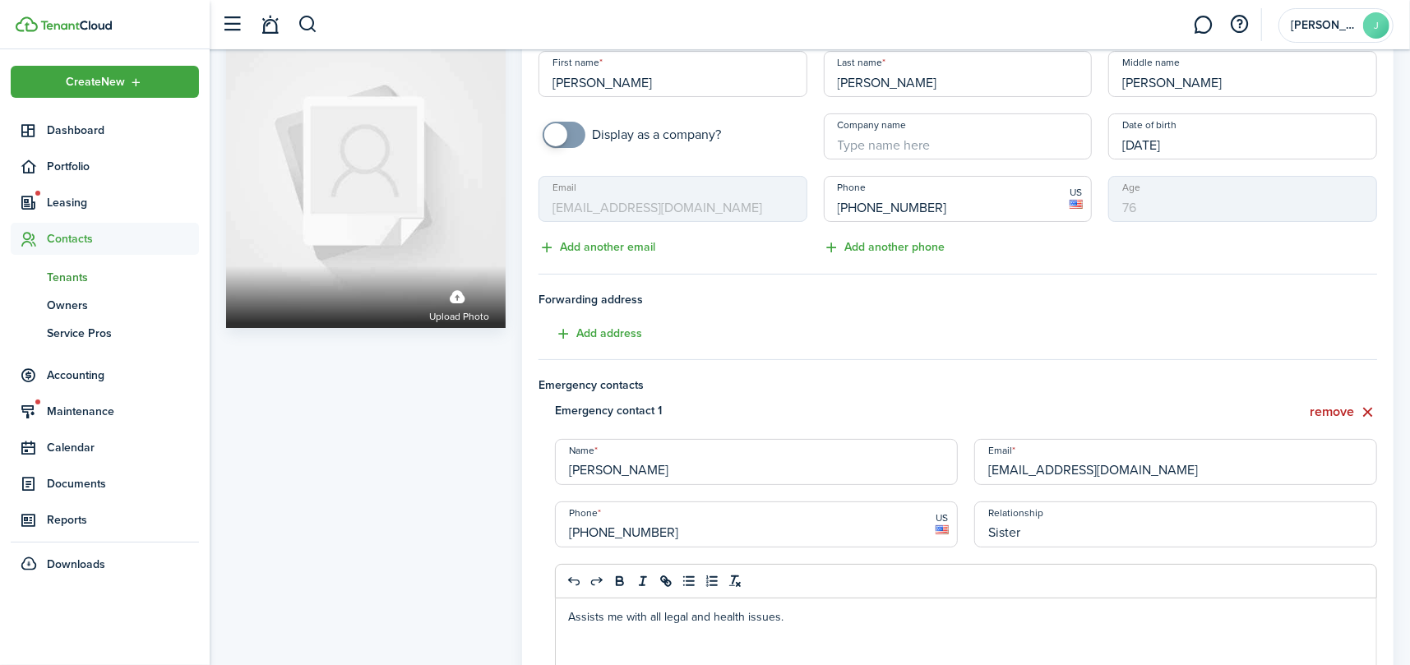
scroll to position [82, 0]
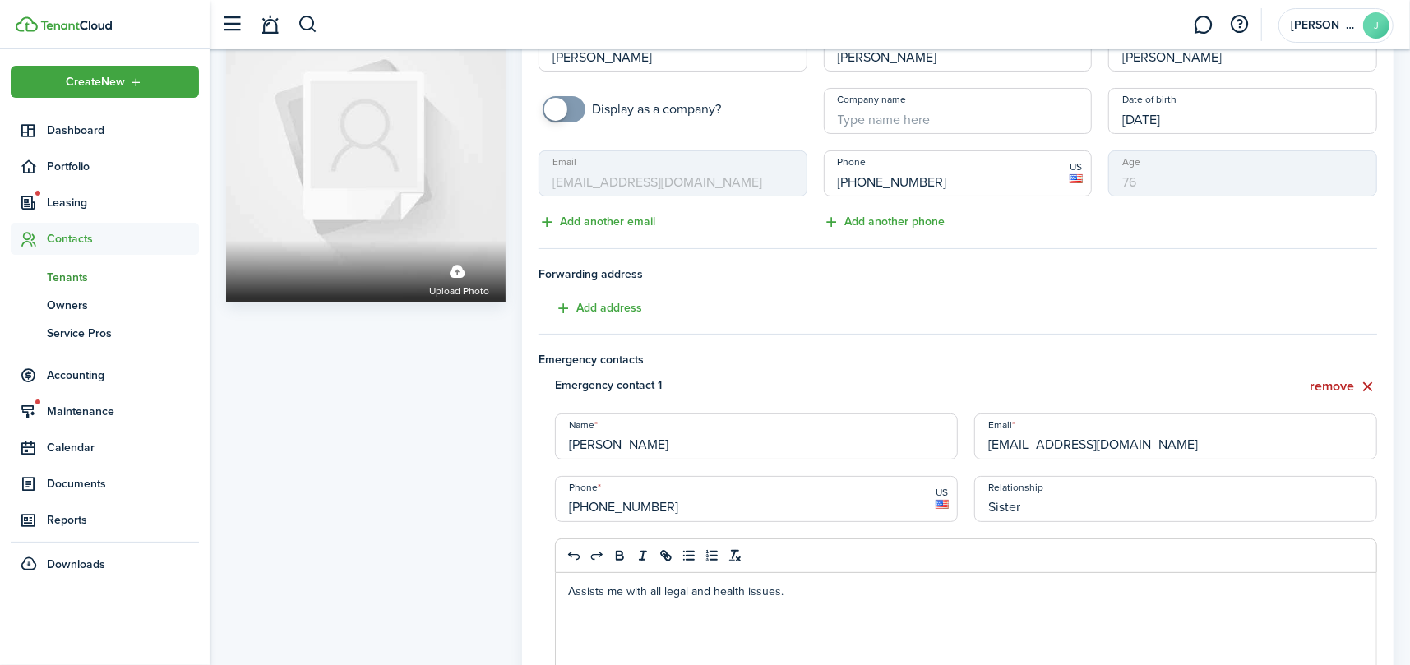
drag, startPoint x: 687, startPoint y: 506, endPoint x: 583, endPoint y: 512, distance: 104.6
click at [583, 512] on input "[PHONE_NUMBER]" at bounding box center [756, 499] width 403 height 46
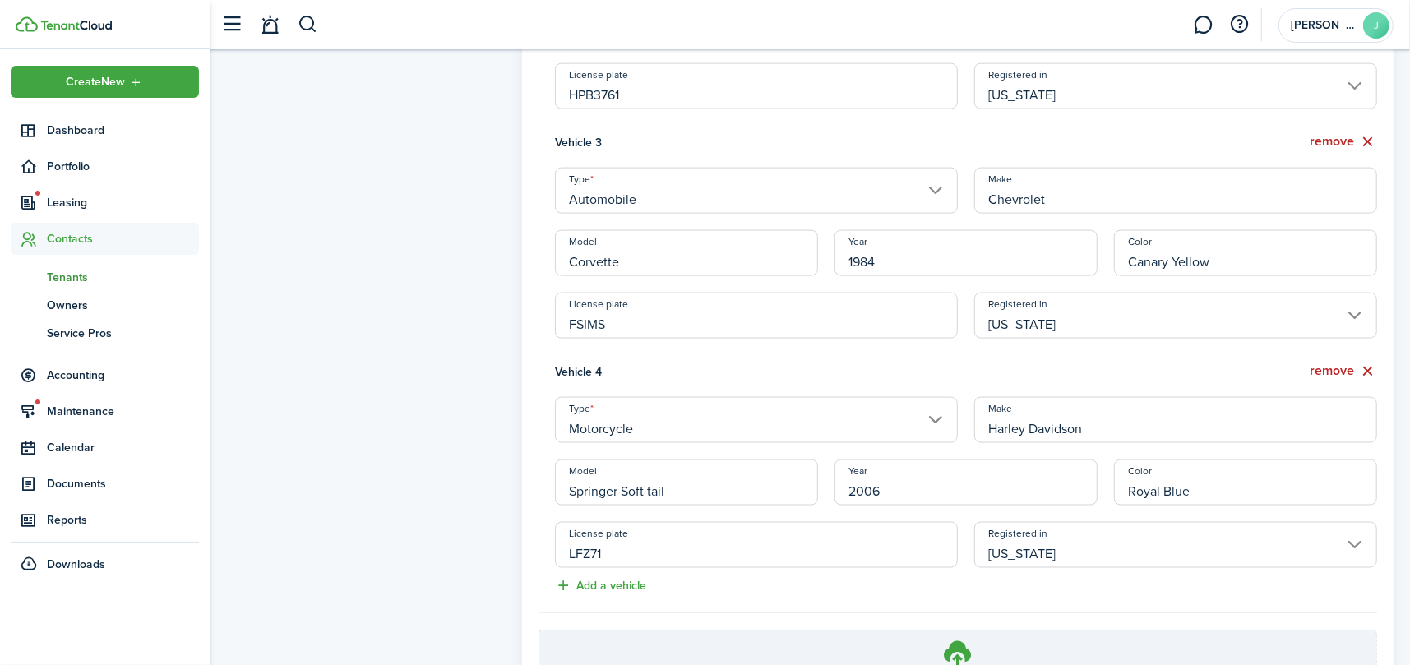
scroll to position [1840, 0]
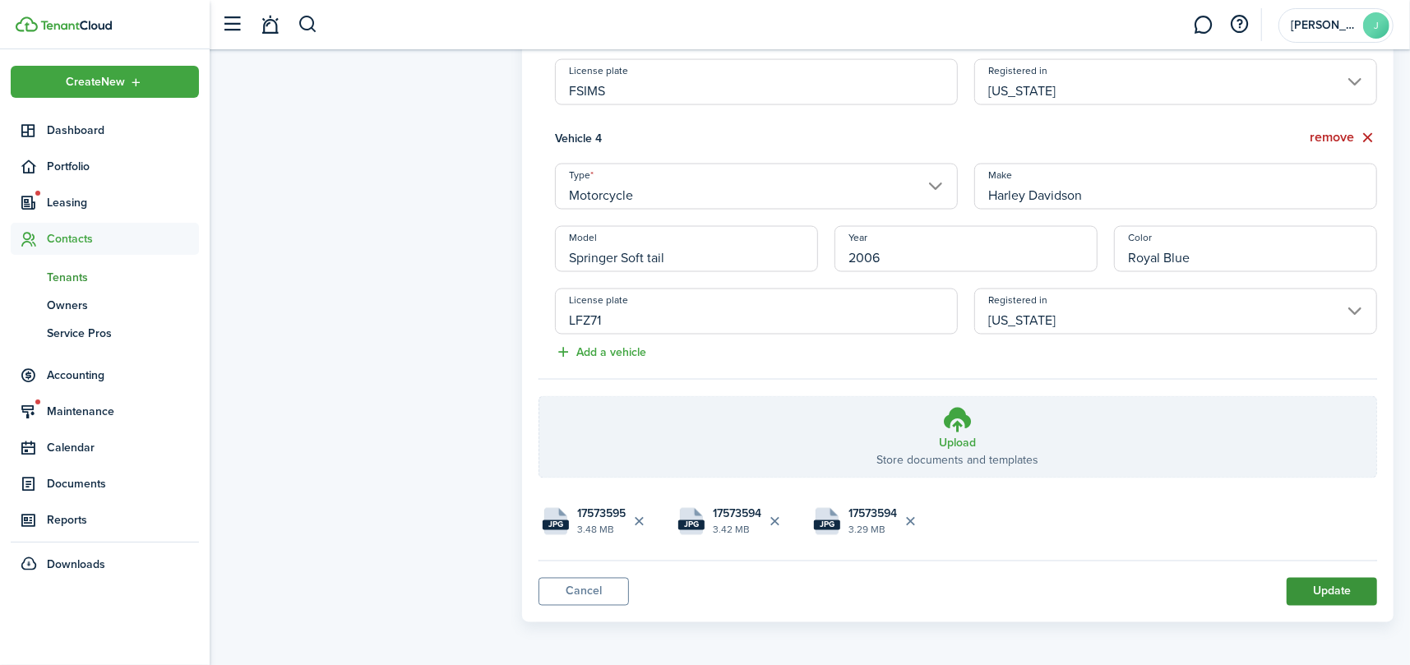
type input "[PHONE_NUMBER]"
click at [1318, 588] on button "Update" at bounding box center [1331, 592] width 90 height 28
